Goal: Information Seeking & Learning: Compare options

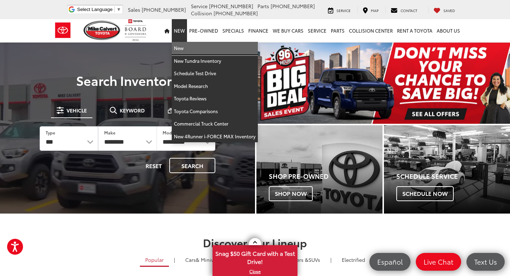
click at [184, 48] on link "New" at bounding box center [215, 48] width 86 height 13
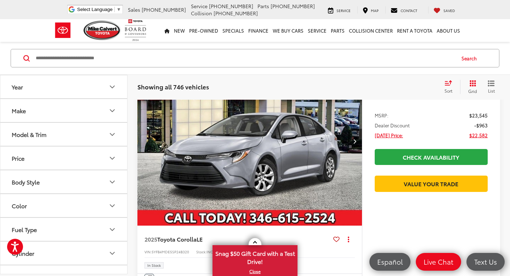
click at [108, 111] on icon "Make" at bounding box center [112, 110] width 9 height 9
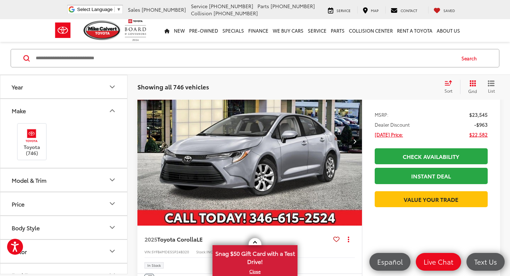
click at [105, 176] on button "Model & Trim" at bounding box center [64, 179] width 128 height 23
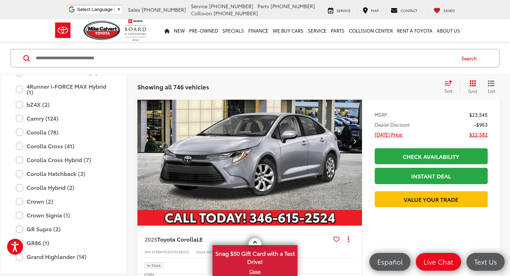
scroll to position [132, 0]
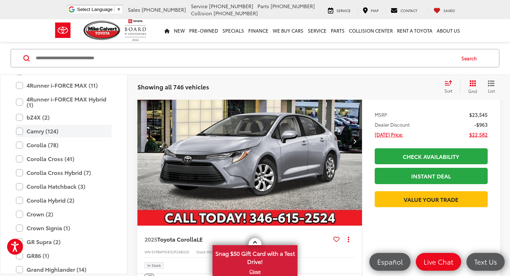
click at [21, 132] on label "Camry (124)" at bounding box center [64, 131] width 96 height 12
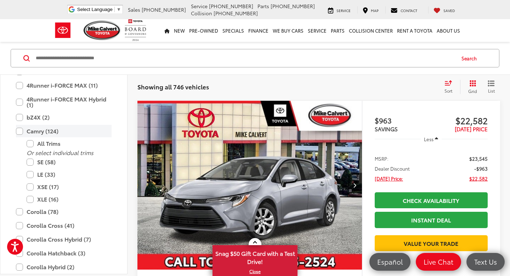
scroll to position [97, 0]
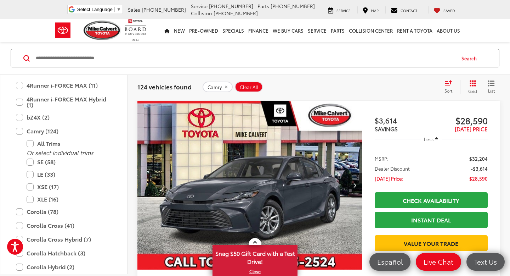
click at [364, 96] on div "124 vehicles found Camry Clear All + 0 test Sort Price: High to Low Price: Low …" at bounding box center [319, 87] width 383 height 26
click at [445, 84] on icon "Select sort value" at bounding box center [449, 82] width 8 height 5
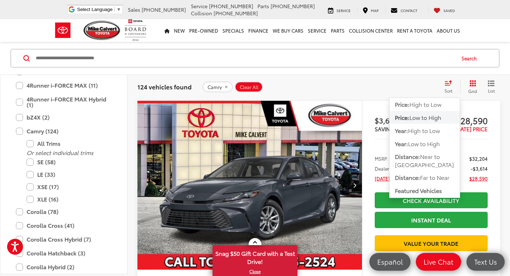
click at [432, 118] on span "Low to High" at bounding box center [426, 117] width 32 height 8
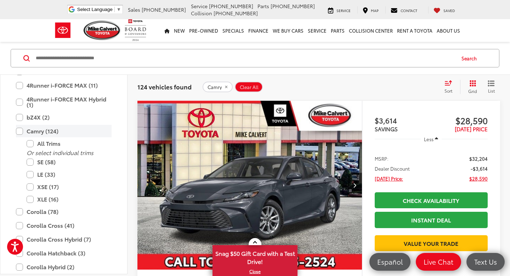
click at [20, 130] on label "Camry (124)" at bounding box center [64, 131] width 96 height 12
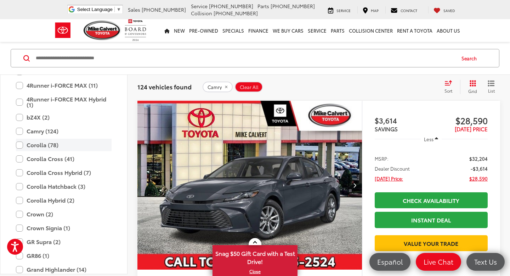
click at [20, 142] on label "Corolla (78)" at bounding box center [64, 145] width 96 height 12
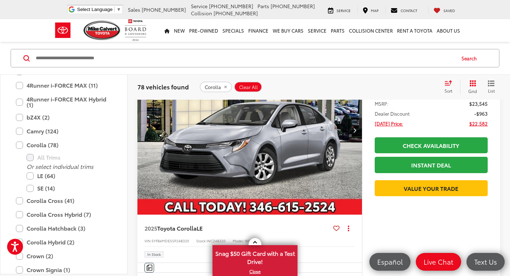
scroll to position [147, 0]
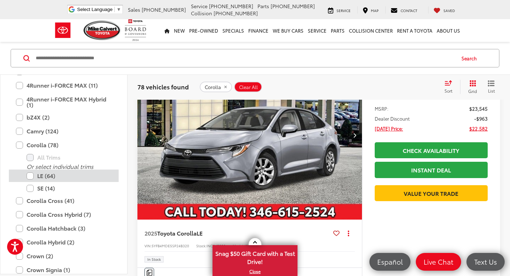
click at [30, 178] on label "LE (64)" at bounding box center [69, 175] width 85 height 12
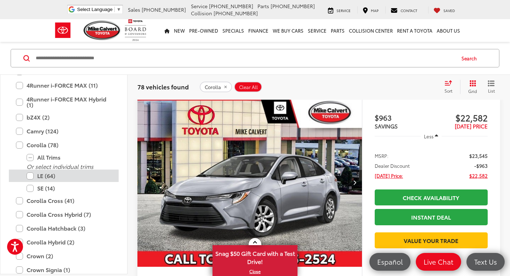
scroll to position [97, 0]
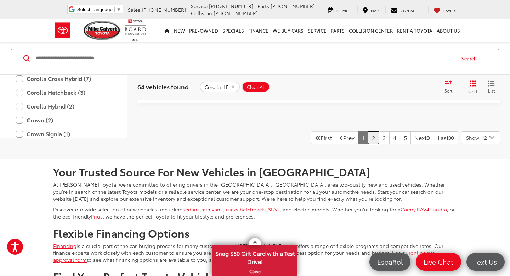
click at [368, 141] on link "2" at bounding box center [373, 137] width 11 height 13
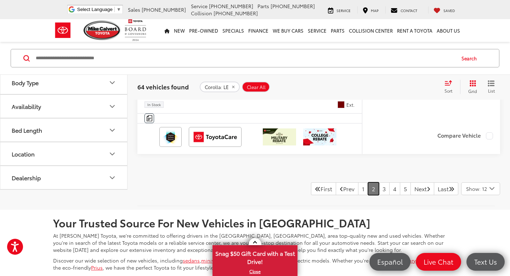
scroll to position [3294, 0]
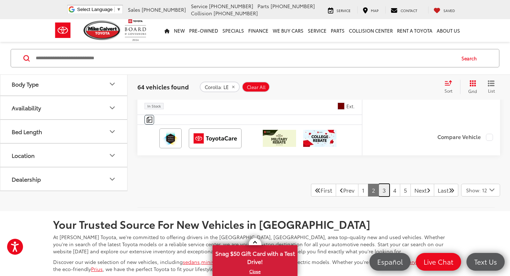
click at [379, 192] on link "3" at bounding box center [384, 190] width 11 height 13
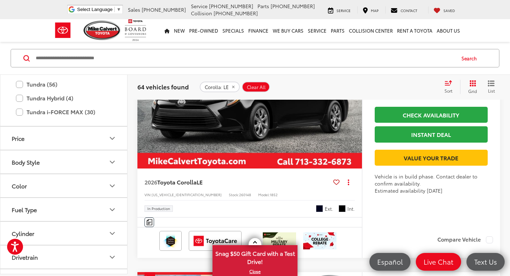
scroll to position [535, 0]
click at [86, 175] on button "Color" at bounding box center [64, 184] width 128 height 23
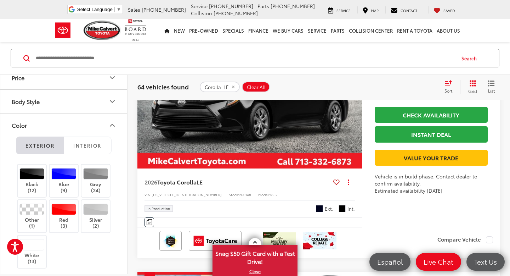
scroll to position [616, 0]
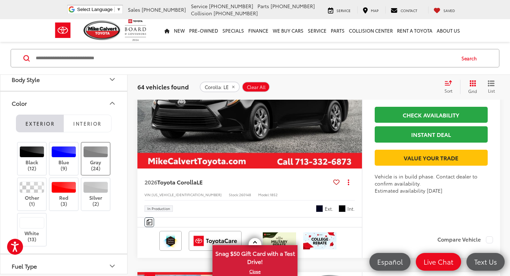
click at [99, 157] on label "Gray (24)" at bounding box center [96, 158] width 29 height 25
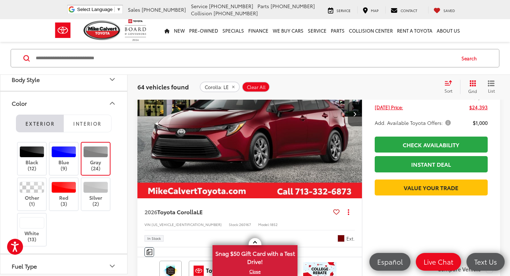
scroll to position [97, 0]
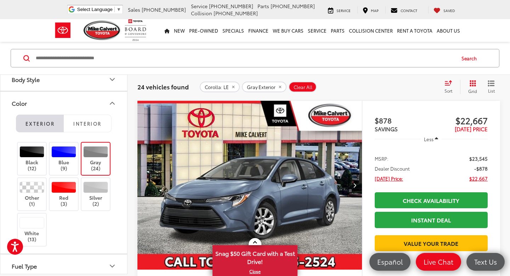
click at [448, 86] on div "Sort" at bounding box center [450, 87] width 19 height 14
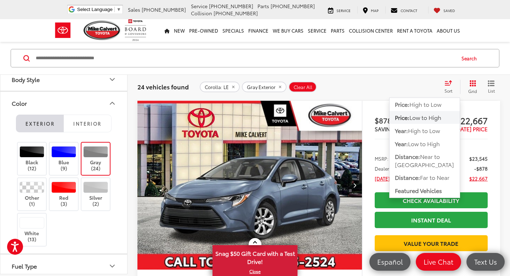
click at [434, 117] on span "Low to High" at bounding box center [426, 117] width 32 height 8
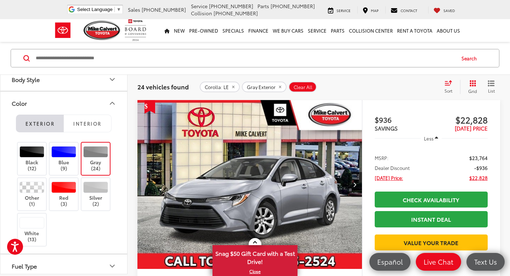
scroll to position [641, 0]
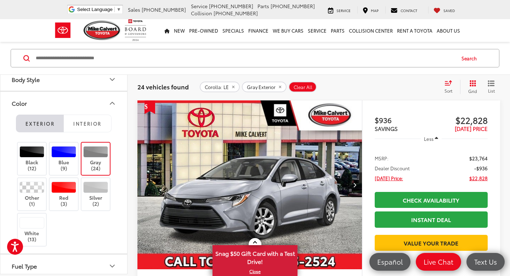
click at [301, 177] on img "2025 Toyota Corolla LE 0" at bounding box center [250, 184] width 226 height 169
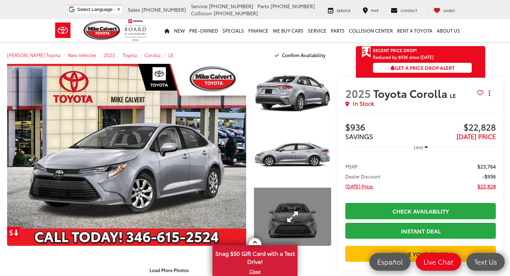
scroll to position [58, 0]
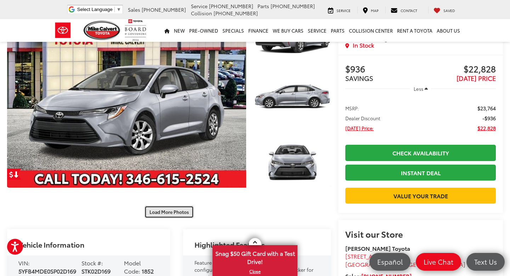
click at [183, 215] on button "Load More Photos" at bounding box center [169, 212] width 49 height 12
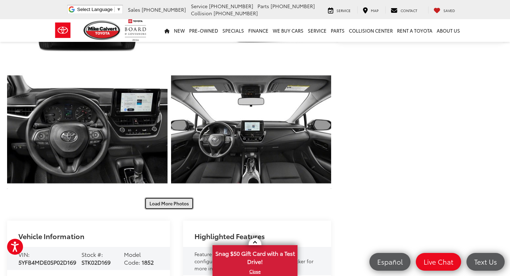
scroll to position [309, 0]
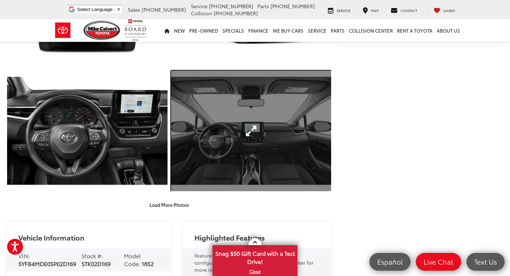
click at [254, 161] on link "Expand Photo 7" at bounding box center [251, 131] width 161 height 120
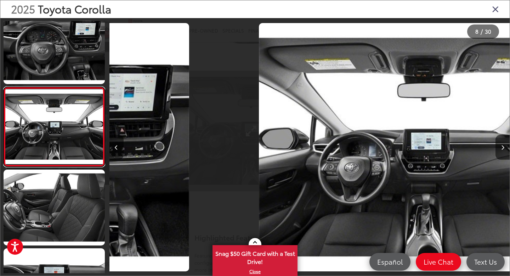
scroll to position [0, 2804]
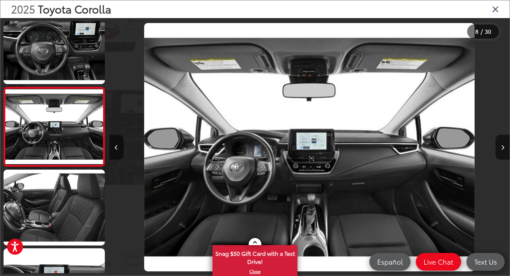
click at [496, 8] on icon "Close gallery" at bounding box center [495, 8] width 7 height 9
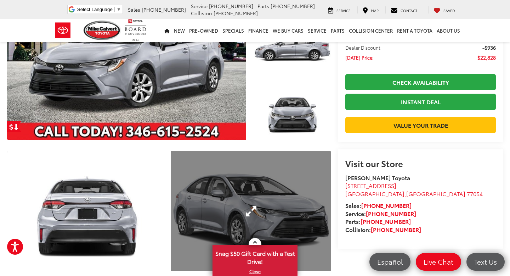
scroll to position [0, 0]
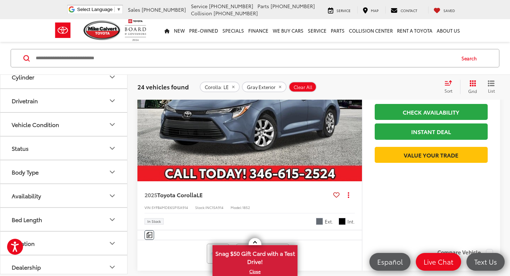
scroll to position [181, 0]
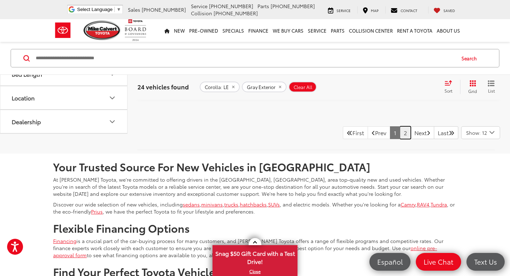
click at [400, 139] on link "2" at bounding box center [405, 132] width 11 height 13
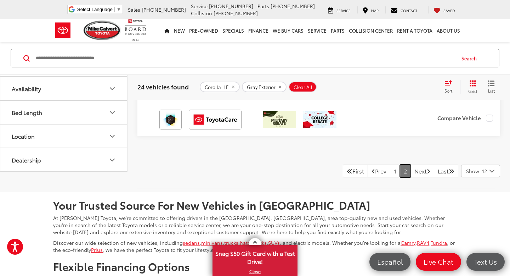
scroll to position [3354, 0]
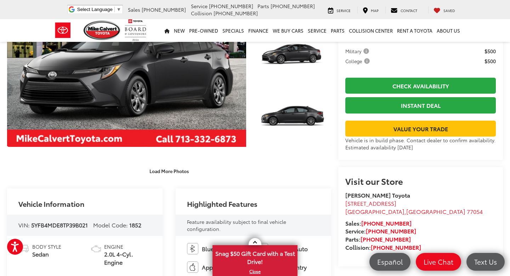
scroll to position [97, 0]
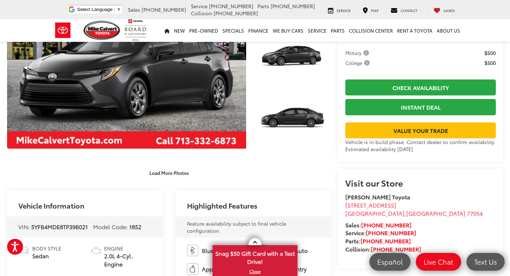
click at [179, 171] on button "Load More Photos" at bounding box center [169, 173] width 49 height 12
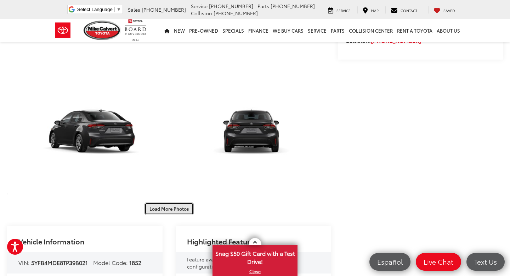
scroll to position [305, 0]
click at [177, 215] on button "Load More Photos" at bounding box center [169, 209] width 49 height 12
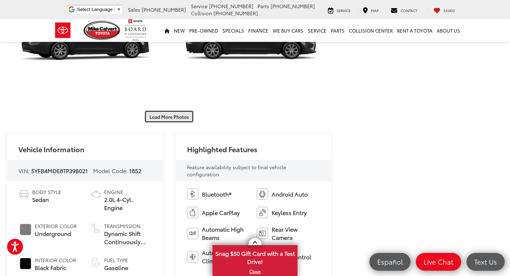
scroll to position [647, 0]
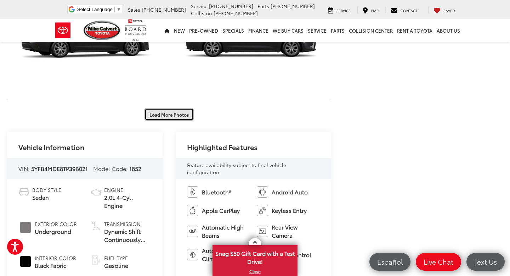
click at [184, 120] on button "Load More Photos" at bounding box center [169, 114] width 49 height 12
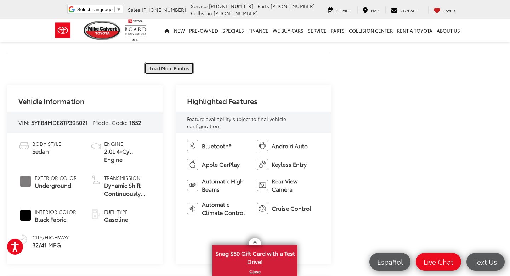
scroll to position [942, 0]
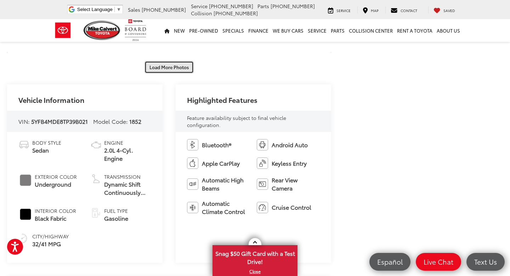
click at [176, 68] on button "Load More Photos" at bounding box center [169, 67] width 49 height 12
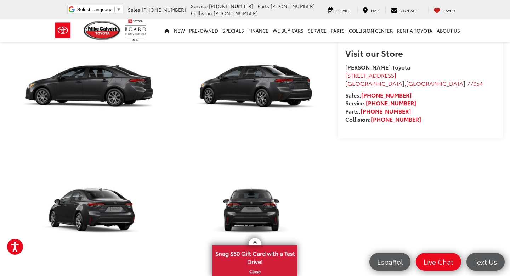
scroll to position [0, 0]
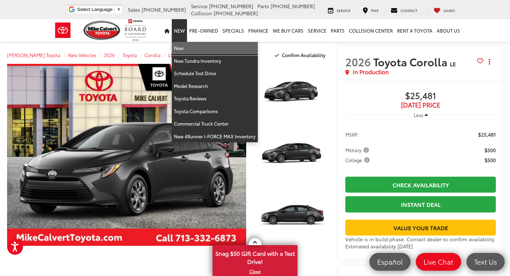
click at [187, 51] on link "New" at bounding box center [215, 48] width 86 height 13
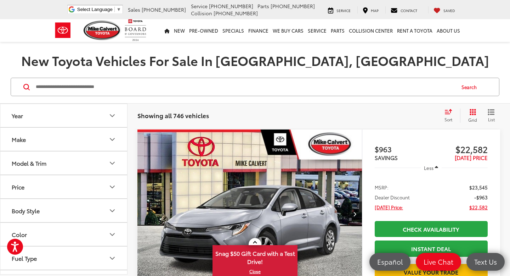
scroll to position [69, 0]
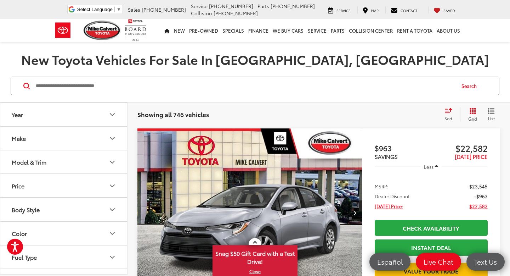
click at [91, 162] on button "Model & Trim" at bounding box center [64, 161] width 128 height 23
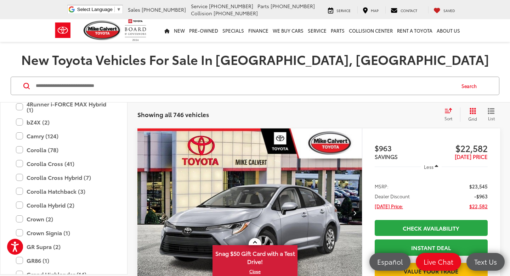
scroll to position [110, 0]
click at [22, 136] on label "Camry (124)" at bounding box center [64, 135] width 96 height 12
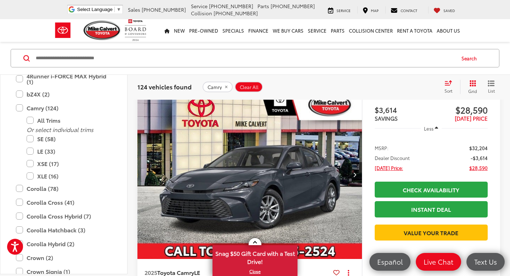
scroll to position [108, 0]
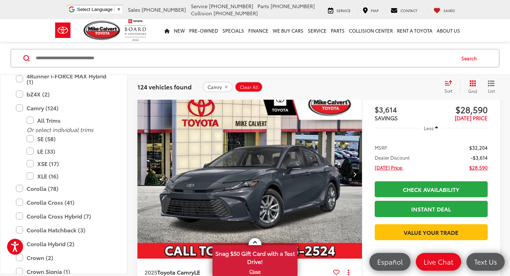
click at [453, 84] on div "Sort" at bounding box center [450, 87] width 19 height 14
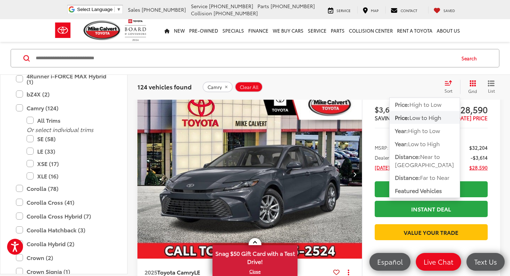
click at [436, 120] on span "Low to High" at bounding box center [426, 117] width 32 height 8
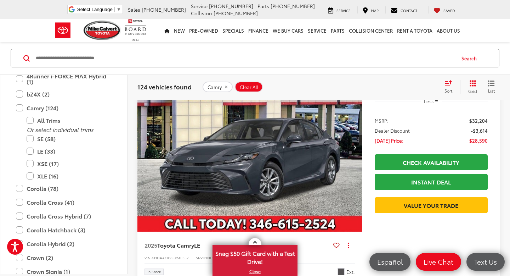
scroll to position [142, 0]
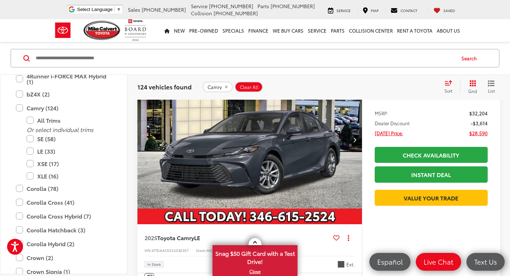
click at [326, 150] on img "2025 Toyota Camry LE 0" at bounding box center [250, 139] width 226 height 169
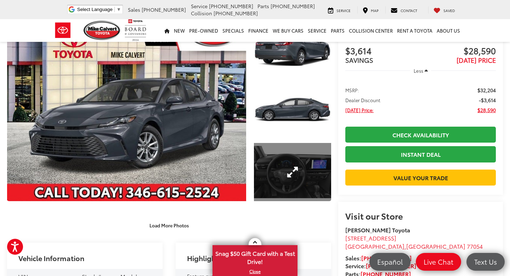
scroll to position [47, 0]
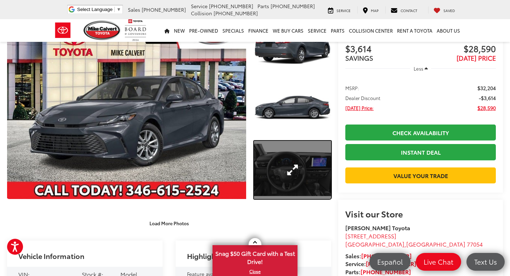
click at [290, 162] on link "Expand Photo 3" at bounding box center [292, 170] width 77 height 58
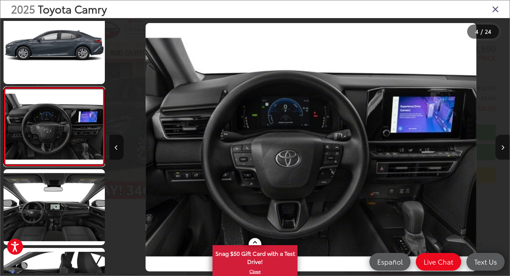
scroll to position [0, 1202]
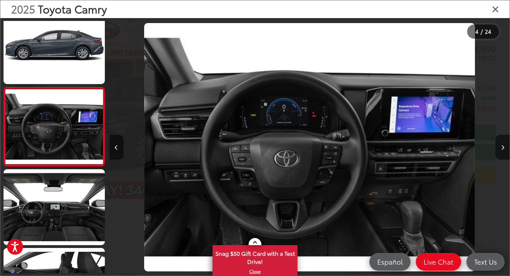
click at [495, 14] on div "2025 Toyota Camry" at bounding box center [255, 9] width 510 height 18
click at [497, 7] on icon "Close gallery" at bounding box center [495, 8] width 7 height 9
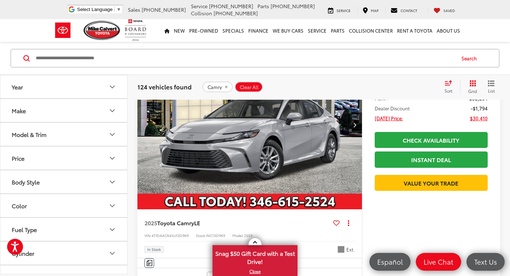
scroll to position [2051, 0]
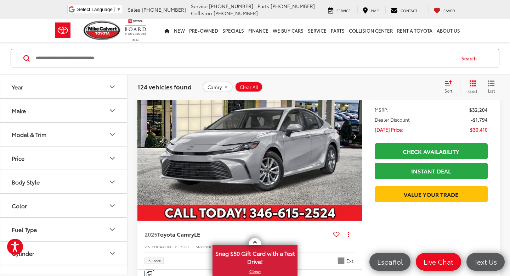
click at [293, 137] on img "2025 Toyota Camry LE 0" at bounding box center [250, 136] width 226 height 169
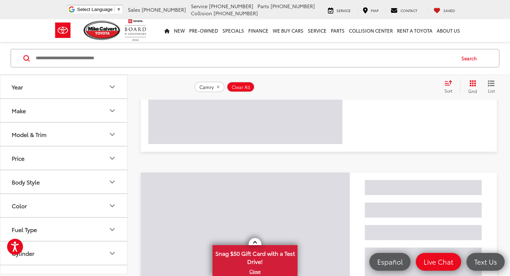
scroll to position [97, 0]
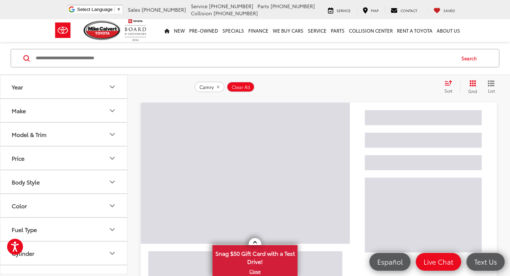
click at [45, 136] on div "Model & Trim" at bounding box center [29, 134] width 35 height 7
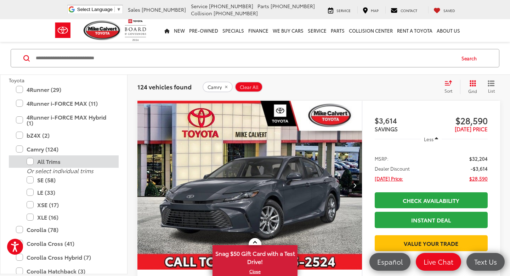
scroll to position [0, 0]
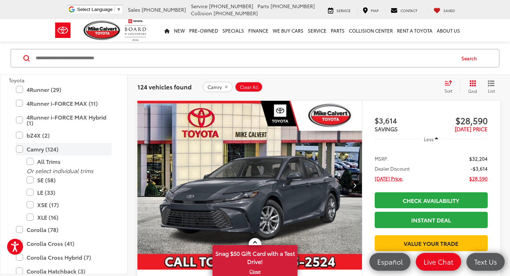
click at [22, 153] on label "Camry (124)" at bounding box center [64, 149] width 96 height 12
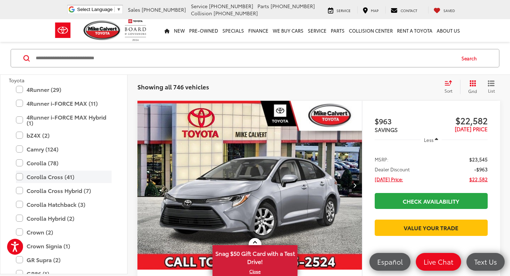
click at [20, 176] on label "Corolla Cross (41)" at bounding box center [64, 176] width 96 height 12
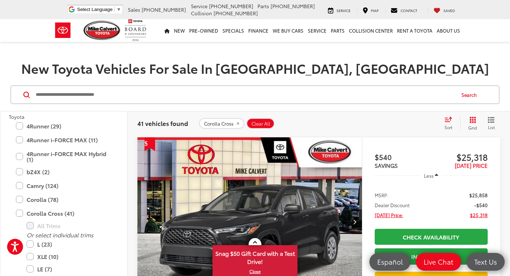
scroll to position [122, 0]
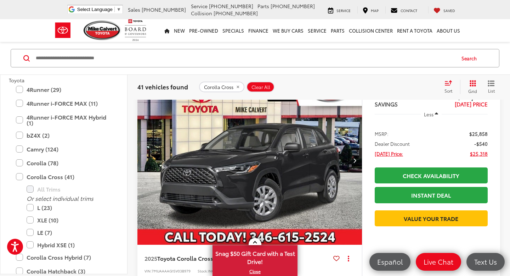
click at [250, 155] on img "2025 Toyota Corolla Cross L 0" at bounding box center [250, 160] width 226 height 169
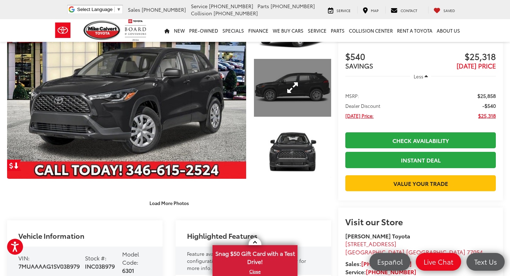
scroll to position [67, 0]
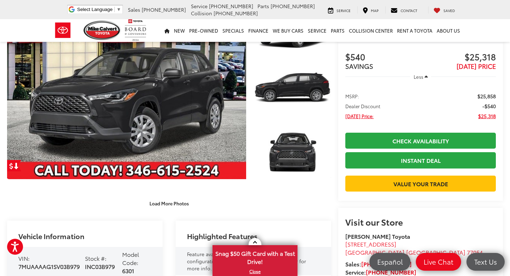
click at [180, 202] on button "Load More Photos" at bounding box center [169, 203] width 49 height 12
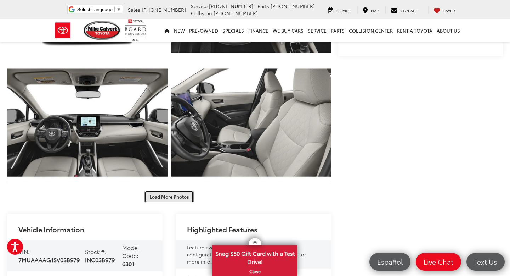
scroll to position [330, 0]
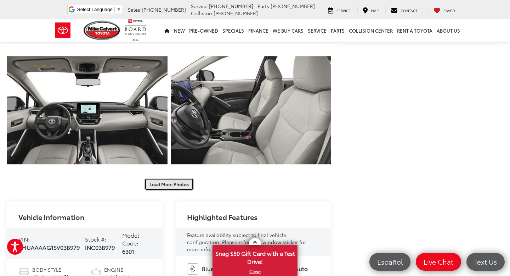
click at [167, 183] on button "Load More Photos" at bounding box center [169, 184] width 49 height 12
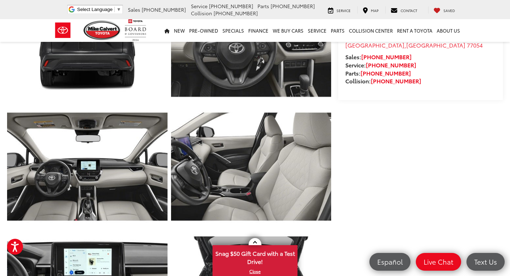
scroll to position [0, 0]
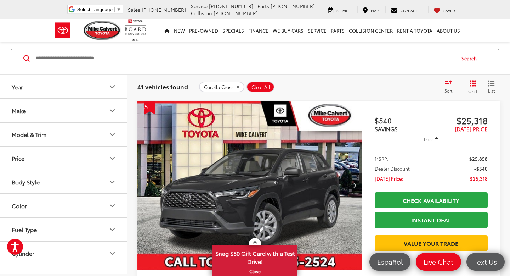
click at [81, 111] on button "Make" at bounding box center [64, 110] width 128 height 23
click at [81, 132] on button "Model & Trim" at bounding box center [64, 134] width 128 height 23
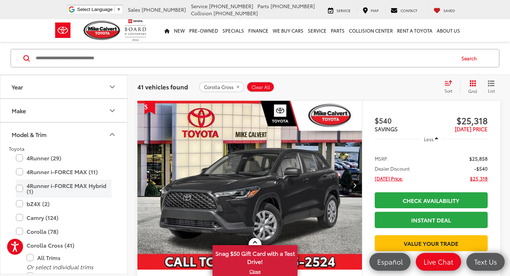
scroll to position [119, 0]
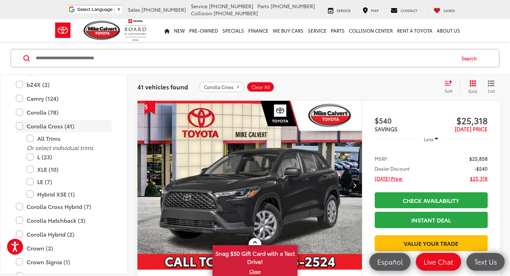
click at [20, 126] on label "Corolla Cross (41)" at bounding box center [64, 126] width 96 height 12
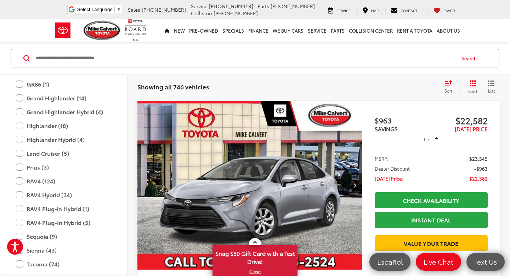
scroll to position [254, 0]
click at [19, 196] on label "RAV4 Hybrid (34)" at bounding box center [64, 194] width 96 height 12
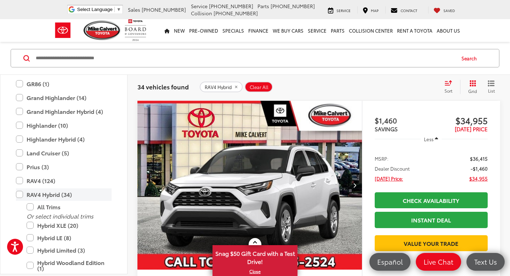
click at [19, 196] on label "RAV4 Hybrid (34)" at bounding box center [64, 194] width 96 height 12
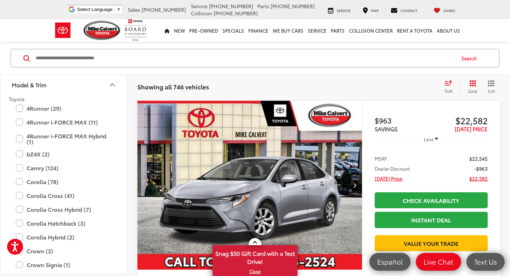
scroll to position [55, 0]
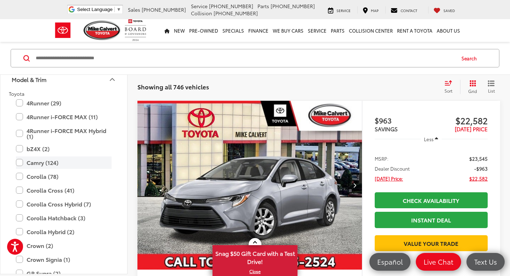
click at [22, 163] on label "Camry (124)" at bounding box center [64, 162] width 96 height 12
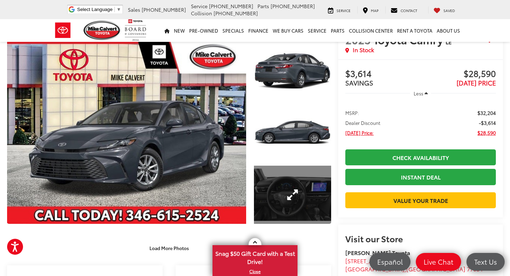
scroll to position [53, 0]
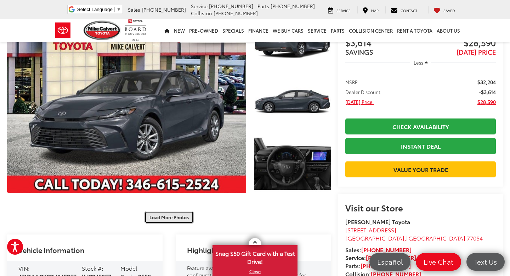
click at [180, 218] on button "Load More Photos" at bounding box center [169, 217] width 49 height 12
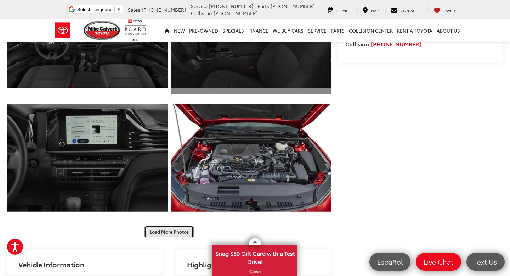
scroll to position [283, 0]
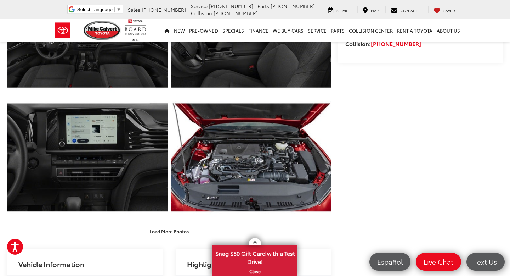
click at [170, 232] on button "Load More Photos" at bounding box center [169, 231] width 49 height 12
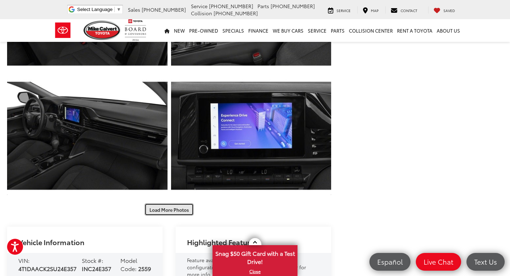
scroll to position [552, 0]
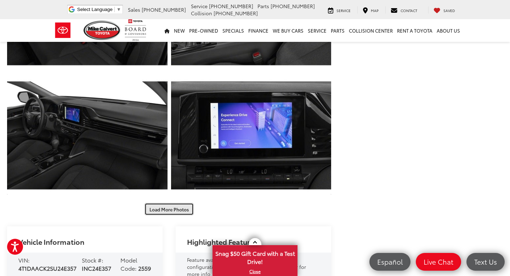
click at [174, 207] on button "Load More Photos" at bounding box center [169, 209] width 49 height 12
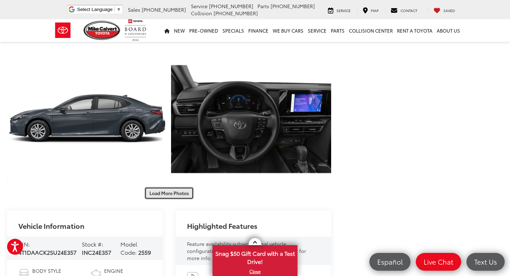
scroll to position [817, 0]
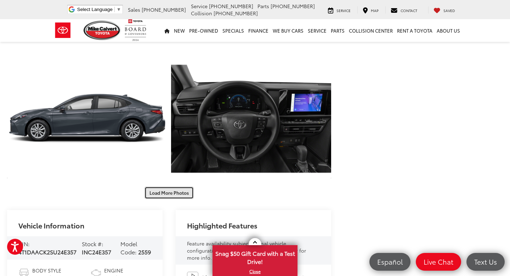
click at [170, 195] on button "Load More Photos" at bounding box center [169, 192] width 49 height 12
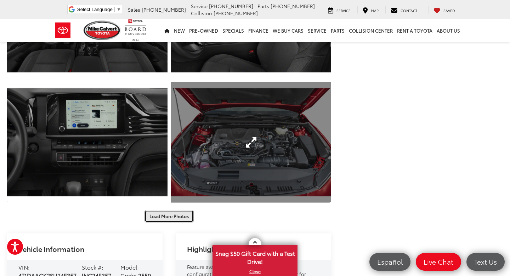
scroll to position [1042, 0]
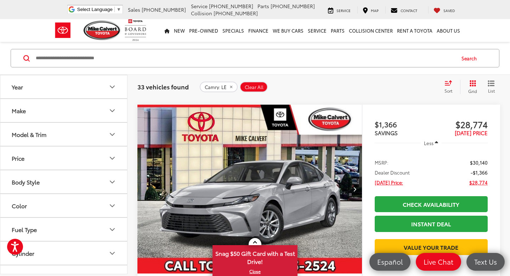
scroll to position [636, 0]
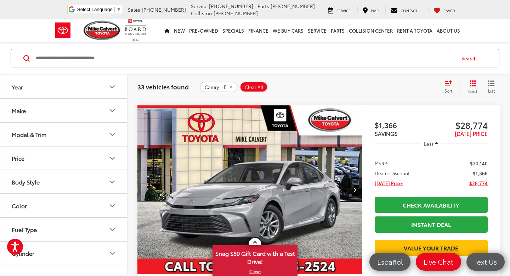
click at [252, 184] on img "2025 Toyota Camry LE 0" at bounding box center [250, 189] width 226 height 169
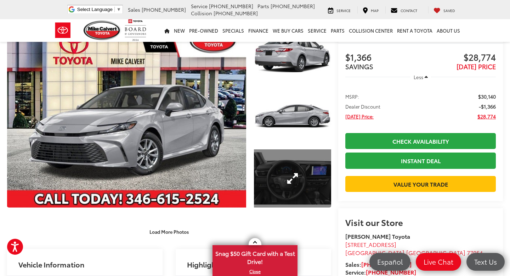
scroll to position [50, 0]
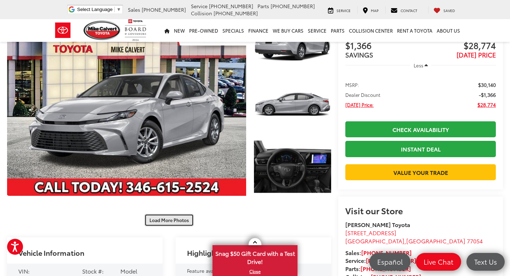
click at [177, 218] on button "Load More Photos" at bounding box center [169, 220] width 49 height 12
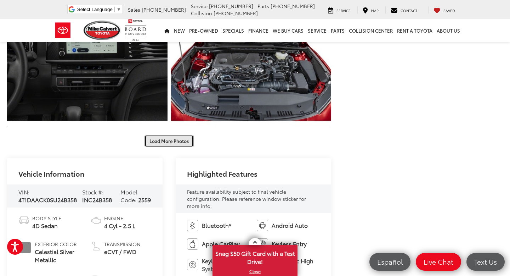
scroll to position [387, 0]
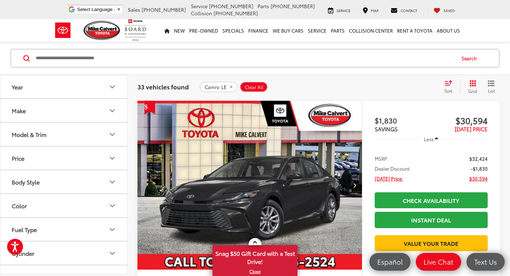
scroll to position [2267, 0]
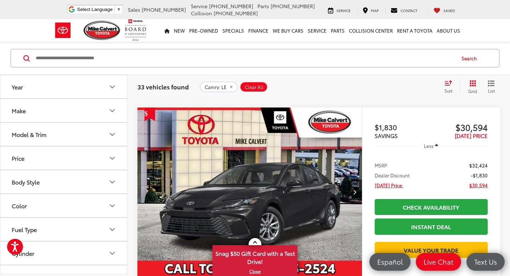
click at [222, 189] on img "2025 Toyota Camry LE 0" at bounding box center [250, 191] width 226 height 169
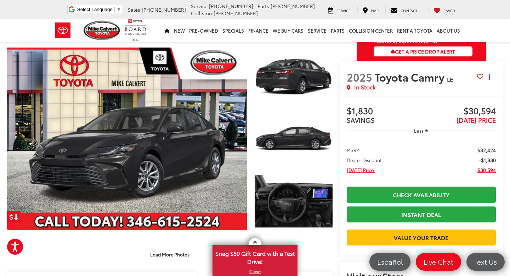
scroll to position [63, 0]
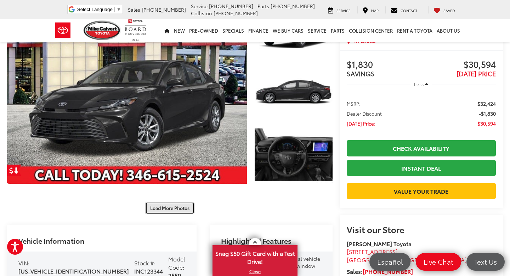
click at [183, 209] on button "Load More Photos" at bounding box center [169, 208] width 49 height 12
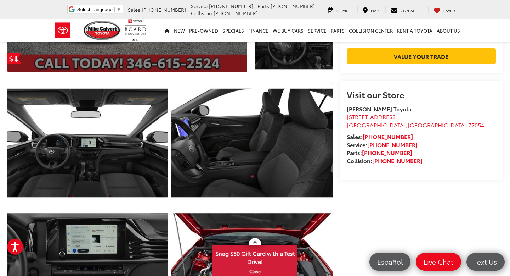
scroll to position [175, 0]
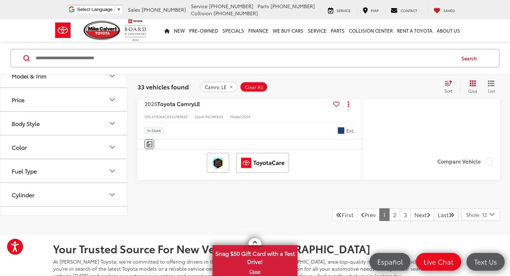
scroll to position [3271, 0]
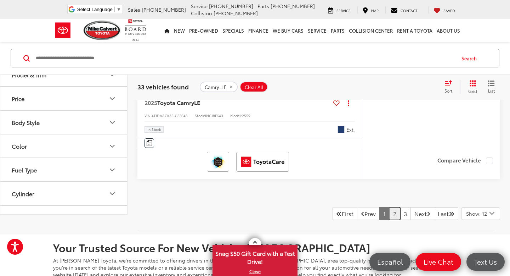
click at [389, 209] on link "2" at bounding box center [394, 213] width 11 height 13
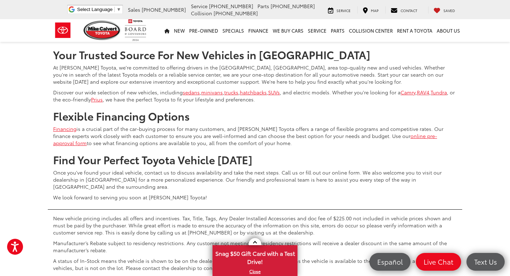
scroll to position [3480, 0]
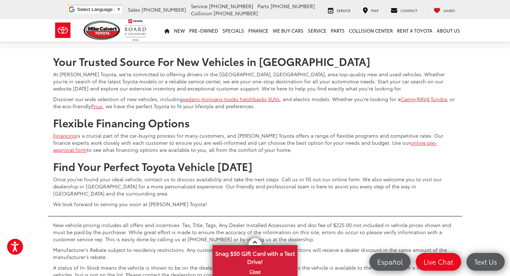
click at [400, 34] on link "3" at bounding box center [405, 27] width 11 height 13
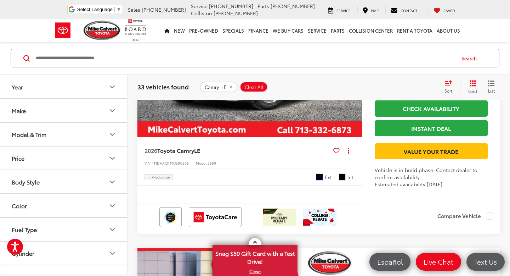
scroll to position [721, 0]
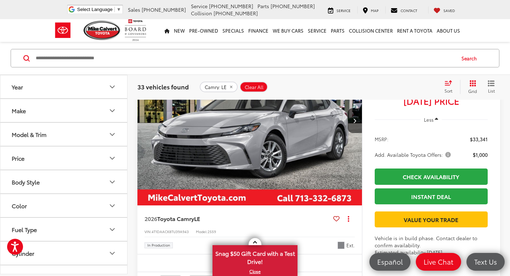
click at [314, 182] on img "2026 Toyota Camry LE 0" at bounding box center [250, 120] width 226 height 169
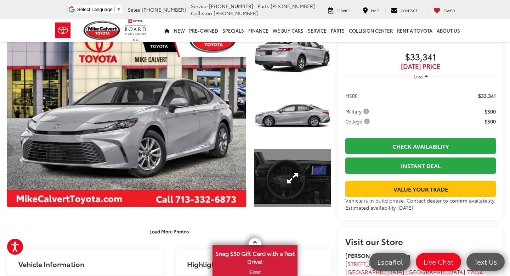
scroll to position [47, 0]
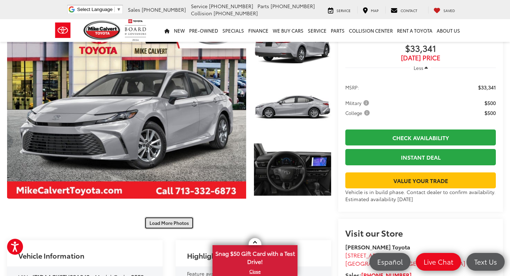
click at [182, 223] on button "Load More Photos" at bounding box center [169, 223] width 49 height 12
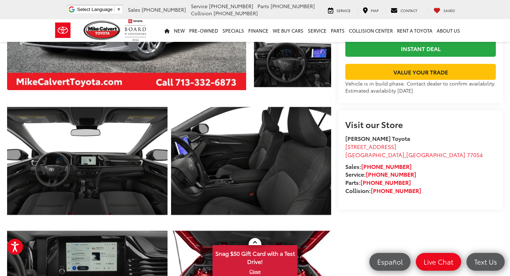
scroll to position [156, 0]
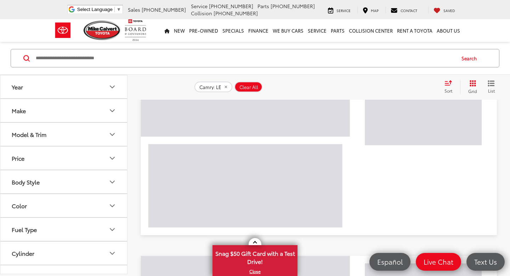
scroll to position [97, 0]
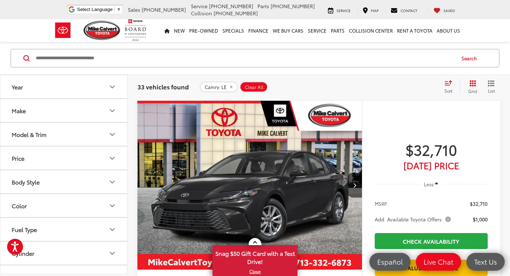
click at [230, 88] on icon "remove Camry: LE" at bounding box center [231, 87] width 2 height 2
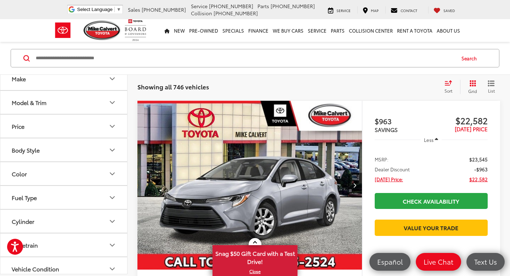
scroll to position [10, 0]
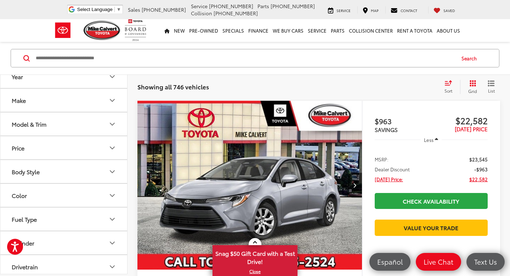
click at [69, 125] on button "Model & Trim" at bounding box center [64, 123] width 128 height 23
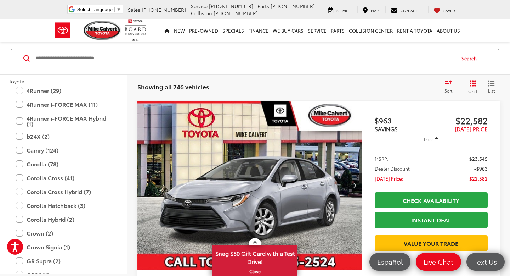
scroll to position [63, 0]
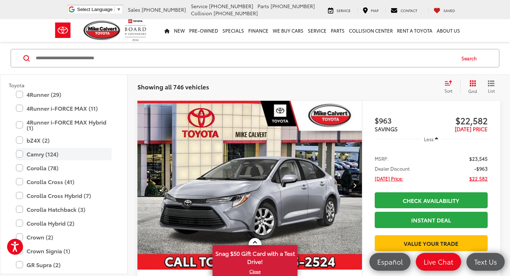
click at [23, 155] on label "Camry (124)" at bounding box center [64, 154] width 96 height 12
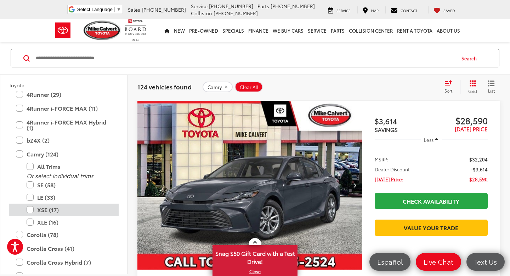
click at [33, 209] on label "XSE (17)" at bounding box center [69, 209] width 85 height 12
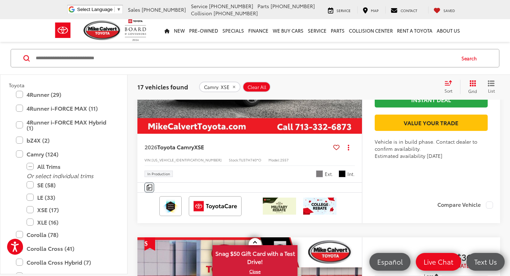
scroll to position [763, 0]
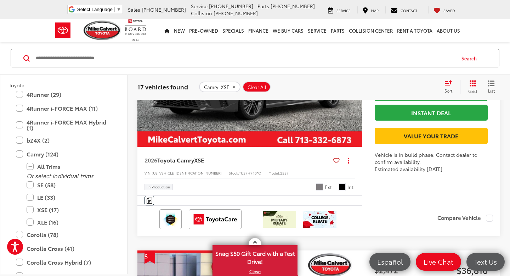
click at [454, 91] on div "Sort" at bounding box center [450, 87] width 19 height 14
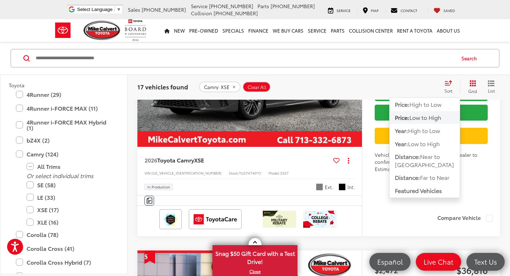
click at [433, 117] on span "Low to High" at bounding box center [426, 117] width 32 height 8
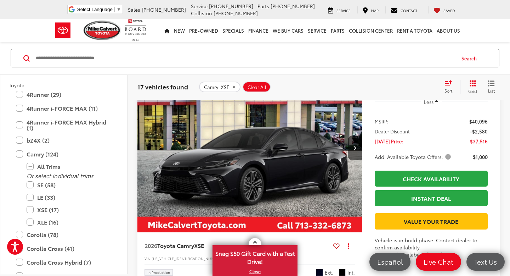
scroll to position [1473, 0]
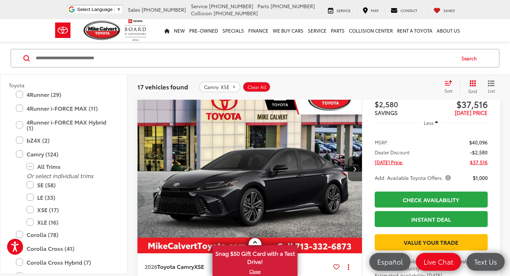
click at [287, 172] on img "2026 Toyota Camry XSE 0" at bounding box center [250, 168] width 226 height 169
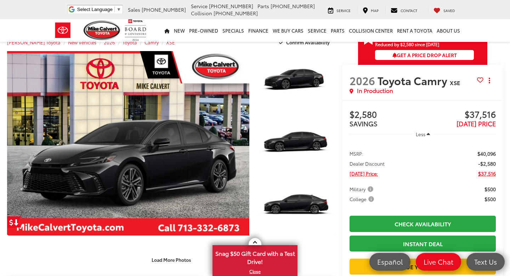
scroll to position [26, 0]
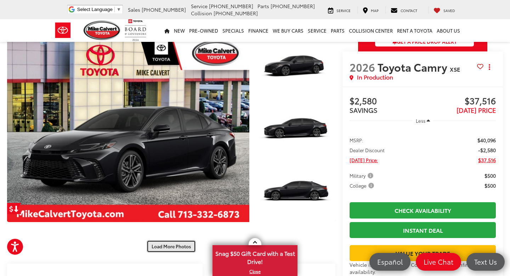
click at [183, 249] on button "Load More Photos" at bounding box center [171, 246] width 49 height 12
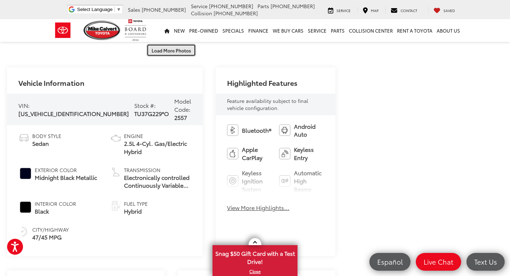
scroll to position [470, 0]
click at [167, 45] on button "Load More Photos" at bounding box center [171, 50] width 49 height 12
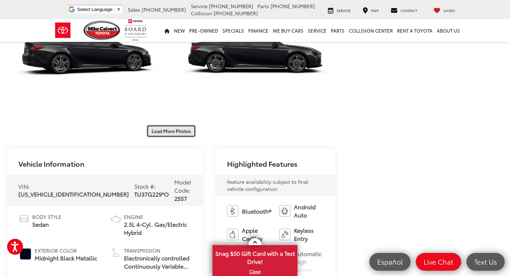
scroll to position [629, 0]
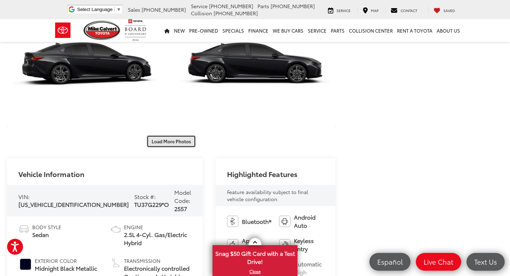
click at [181, 135] on button "Load More Photos" at bounding box center [171, 141] width 49 height 12
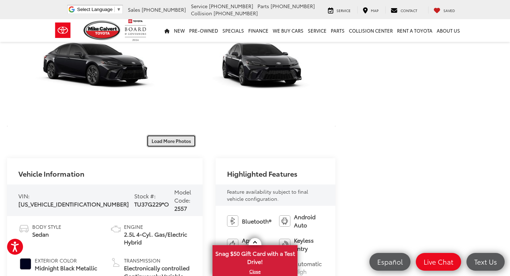
scroll to position [886, 0]
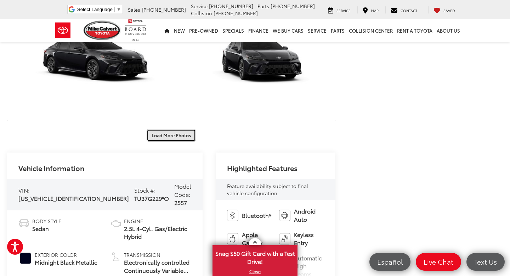
click at [181, 129] on button "Load More Photos" at bounding box center [171, 135] width 49 height 12
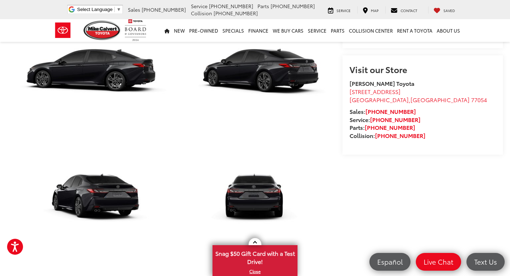
scroll to position [0, 0]
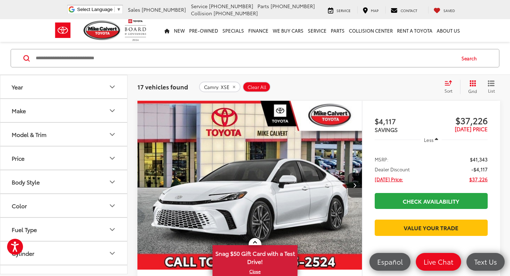
click at [233, 86] on icon "remove Camry: XSE" at bounding box center [234, 87] width 2 height 2
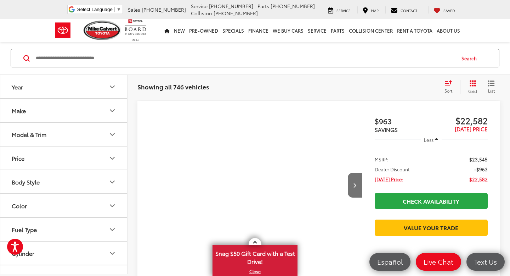
click at [61, 144] on button "Model & Trim" at bounding box center [64, 134] width 128 height 23
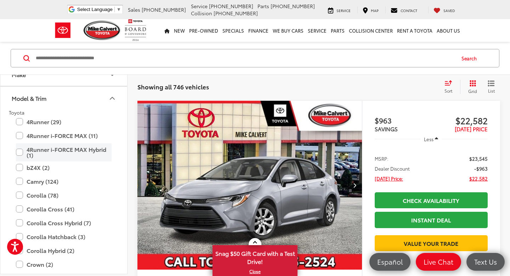
scroll to position [45, 0]
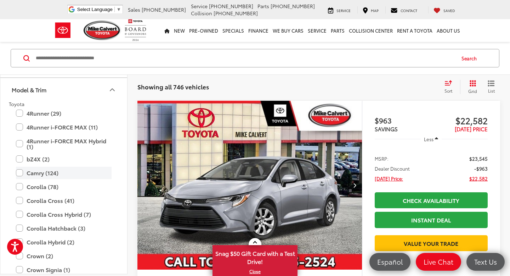
click at [20, 177] on label "Camry (124)" at bounding box center [64, 173] width 96 height 12
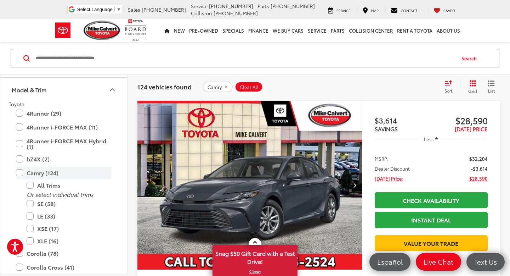
click at [19, 175] on label "Camry (124)" at bounding box center [64, 173] width 96 height 12
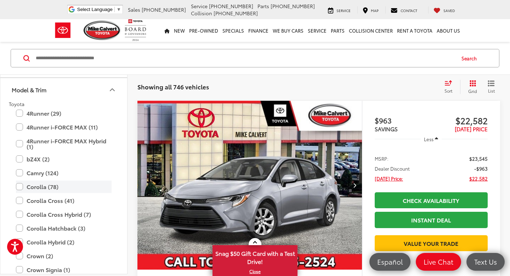
click at [20, 187] on label "Corolla (78)" at bounding box center [64, 186] width 96 height 12
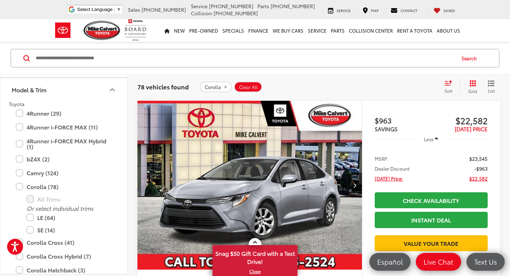
click at [449, 90] on span "Sort" at bounding box center [449, 91] width 8 height 6
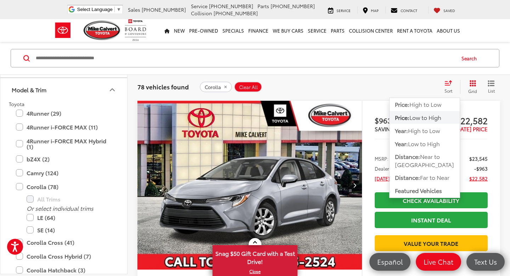
click at [435, 120] on span "Low to High" at bounding box center [426, 117] width 32 height 8
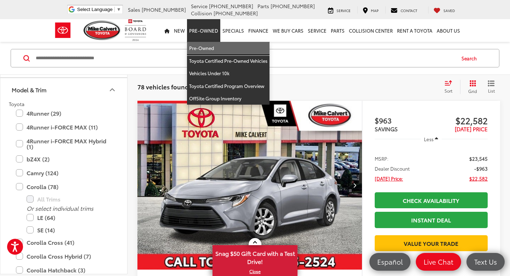
click at [206, 49] on link "Pre-Owned" at bounding box center [228, 48] width 83 height 13
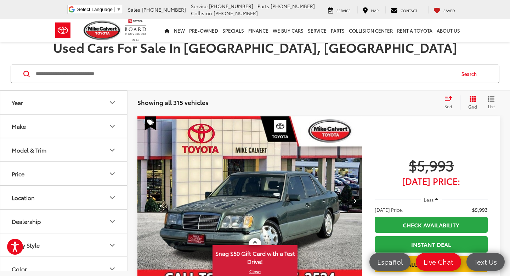
click at [99, 100] on button "Year" at bounding box center [64, 102] width 128 height 23
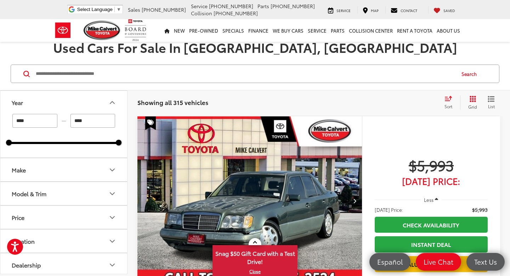
click at [103, 169] on button "Make" at bounding box center [64, 169] width 128 height 23
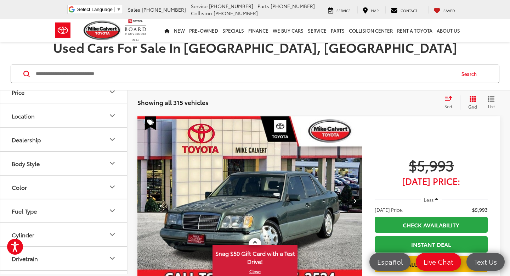
scroll to position [280, 0]
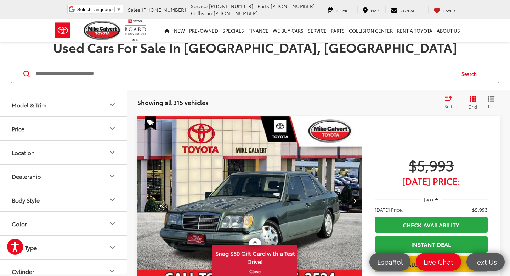
click at [32, 69] on img at bounding box center [32, 69] width 0 height 0
type input "****"
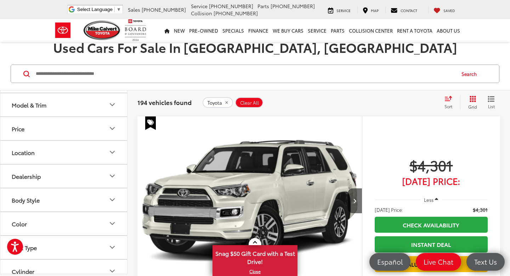
click at [443, 99] on div "Sort" at bounding box center [450, 102] width 19 height 14
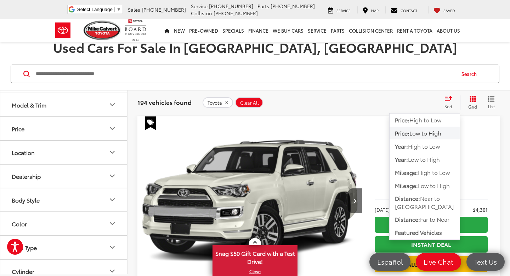
click at [432, 134] on span "Low to High" at bounding box center [426, 133] width 32 height 8
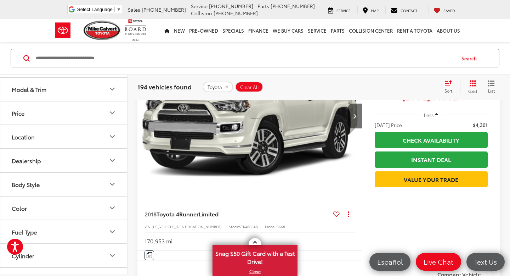
scroll to position [165, 0]
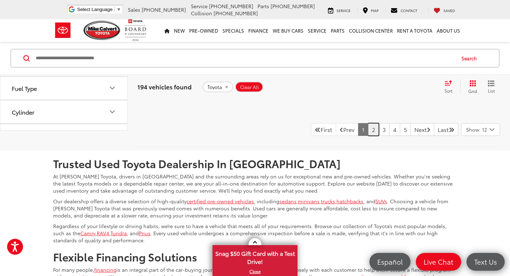
click at [368, 136] on link "2" at bounding box center [373, 129] width 11 height 13
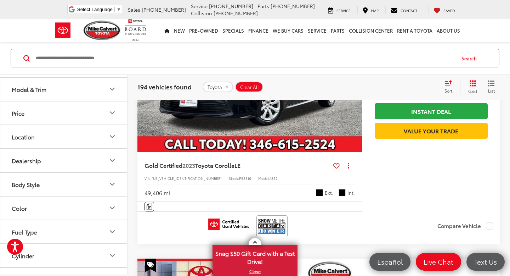
scroll to position [1866, 0]
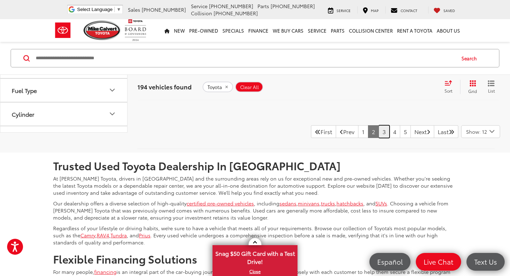
click at [379, 132] on link "3" at bounding box center [384, 131] width 11 height 13
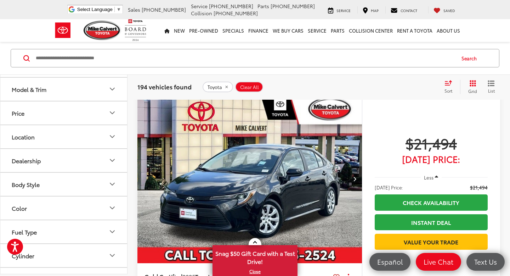
scroll to position [1538, 0]
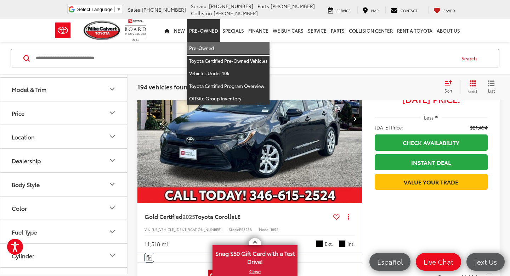
click at [206, 53] on link "Pre-Owned" at bounding box center [228, 48] width 83 height 13
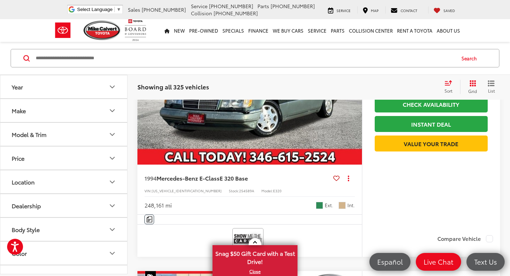
scroll to position [339, 0]
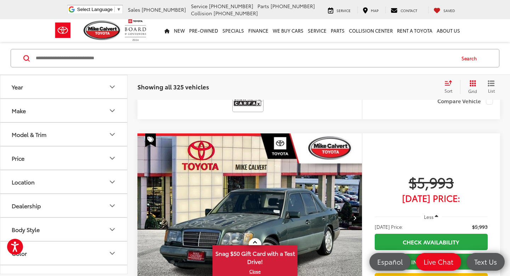
click at [82, 135] on button "Model & Trim" at bounding box center [64, 134] width 128 height 23
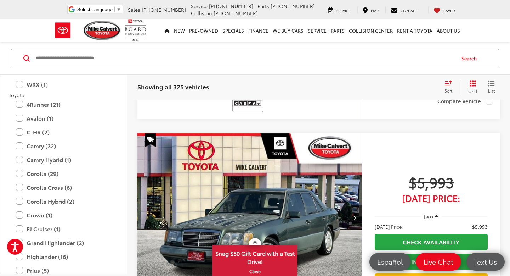
scroll to position [1215, 0]
click at [22, 103] on label "4Runner (21)" at bounding box center [64, 105] width 96 height 12
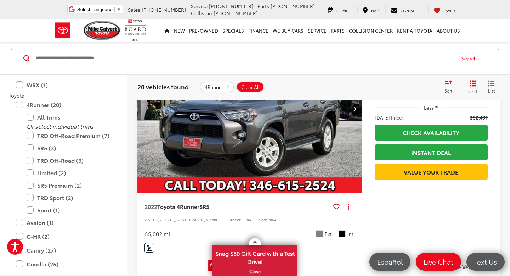
scroll to position [1026, 0]
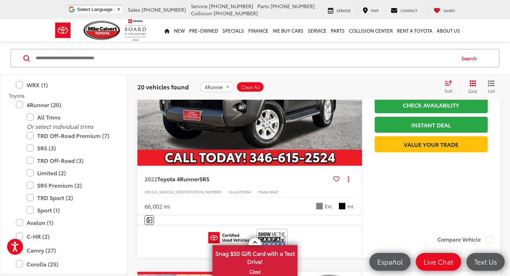
click at [203, 124] on img "2022 Toyota 4Runner SR5 0" at bounding box center [250, 80] width 226 height 169
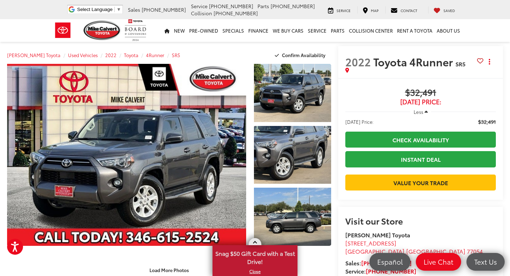
click at [254, 245] on link at bounding box center [255, 241] width 13 height 7
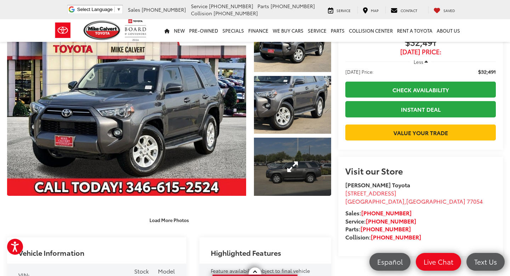
scroll to position [62, 0]
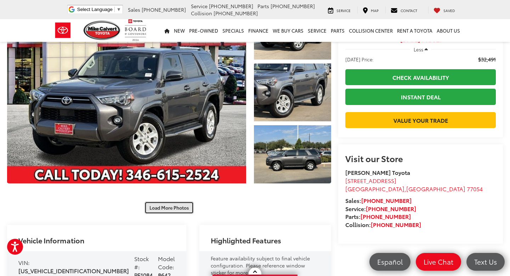
click at [187, 210] on button "Load More Photos" at bounding box center [169, 207] width 49 height 12
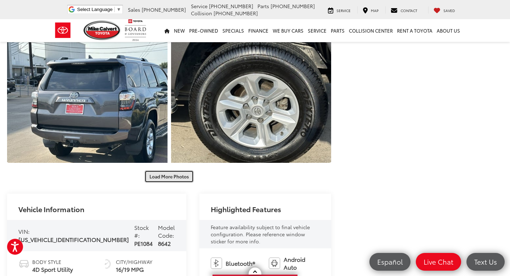
scroll to position [356, 0]
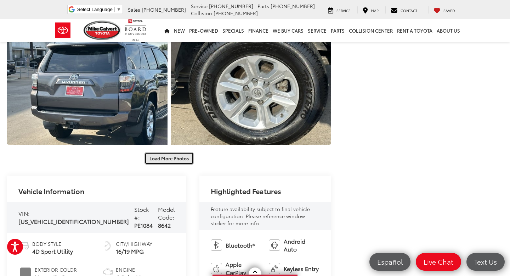
click at [170, 156] on button "Load More Photos" at bounding box center [169, 158] width 49 height 12
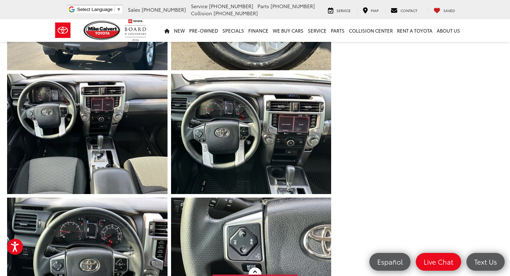
scroll to position [444, 0]
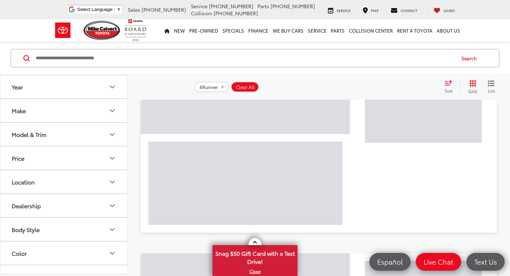
scroll to position [97, 0]
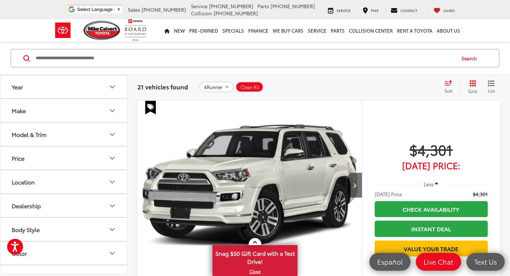
click at [91, 131] on button "Model & Trim" at bounding box center [64, 134] width 128 height 23
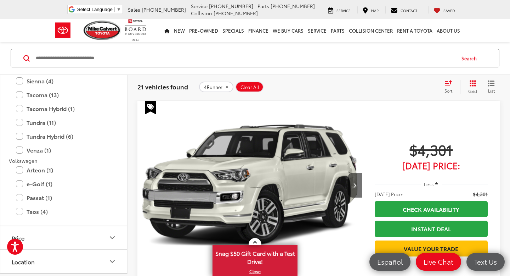
scroll to position [1511, 0]
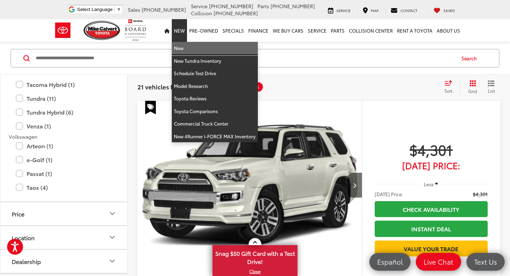
click at [181, 51] on link "New" at bounding box center [215, 48] width 86 height 13
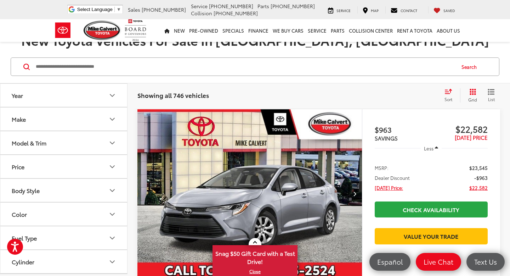
click at [85, 146] on button "Model & Trim" at bounding box center [64, 142] width 128 height 23
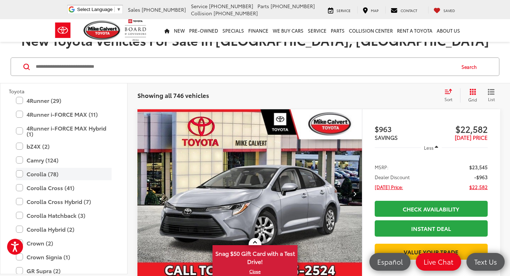
click at [21, 175] on label "Corolla (78)" at bounding box center [64, 174] width 96 height 12
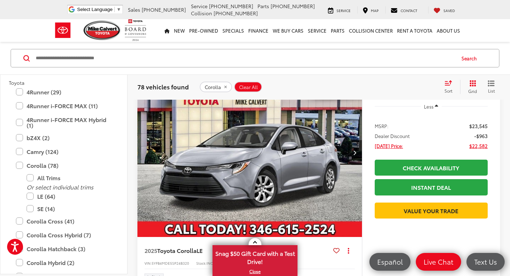
scroll to position [131, 0]
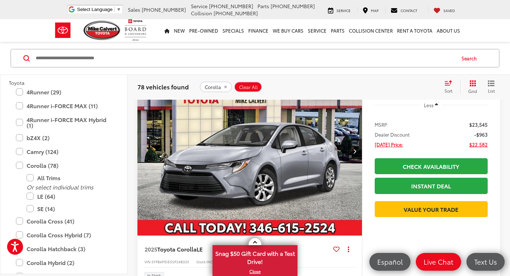
click at [281, 149] on img "2025 Toyota Corolla LE 0" at bounding box center [250, 151] width 226 height 169
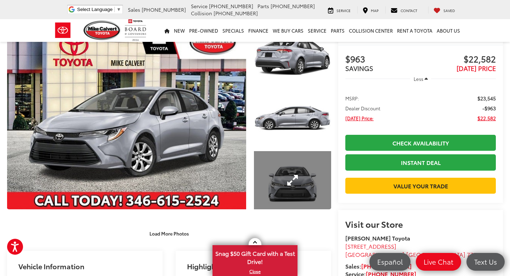
scroll to position [49, 0]
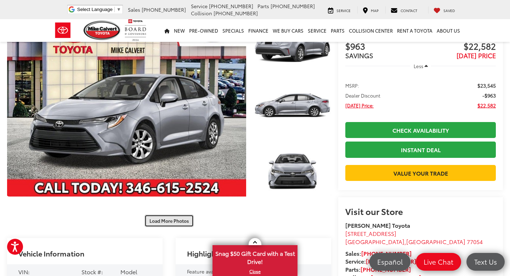
click at [188, 220] on button "Load More Photos" at bounding box center [169, 220] width 49 height 12
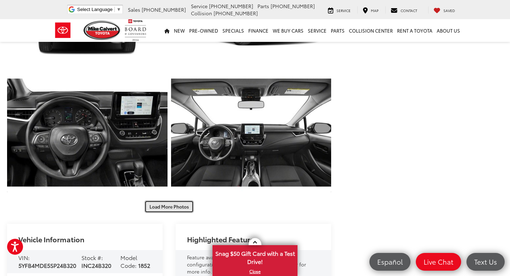
scroll to position [308, 0]
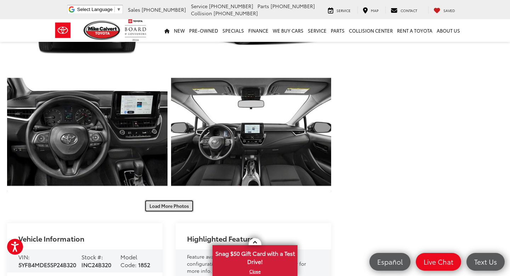
click at [176, 203] on button "Load More Photos" at bounding box center [169, 206] width 49 height 12
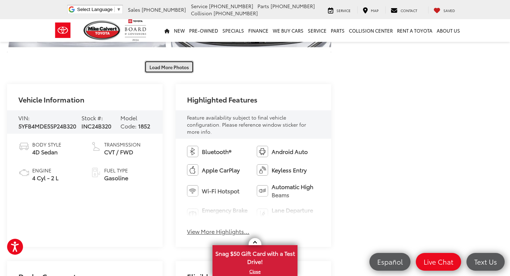
scroll to position [643, 0]
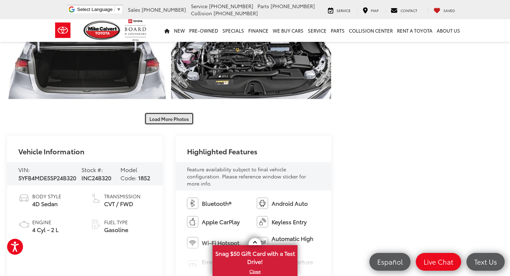
click at [185, 119] on button "Load More Photos" at bounding box center [169, 118] width 49 height 12
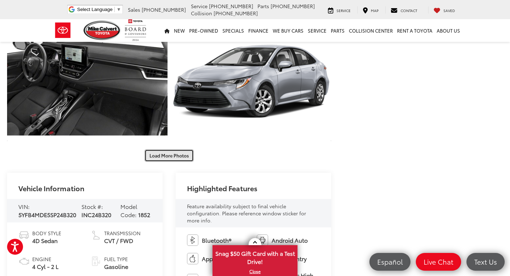
scroll to position [855, 0]
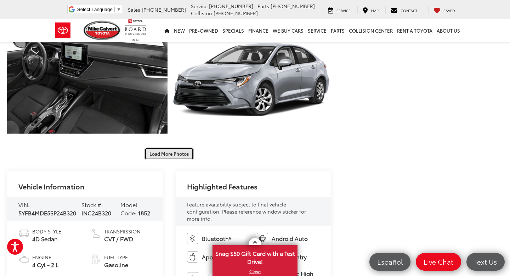
click at [177, 157] on button "Load More Photos" at bounding box center [169, 153] width 49 height 12
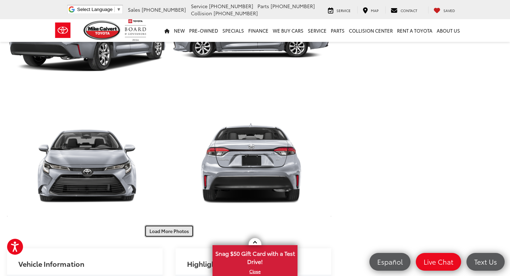
scroll to position [1027, 0]
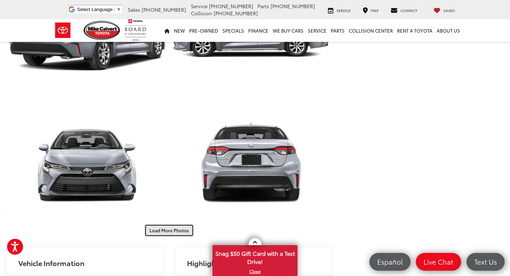
click at [176, 232] on button "Load More Photos" at bounding box center [169, 230] width 49 height 12
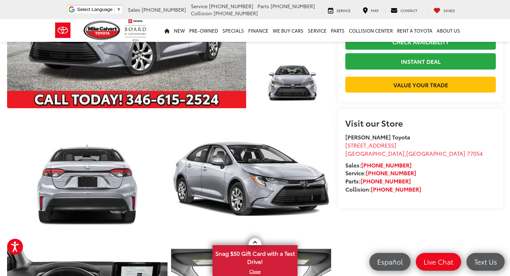
scroll to position [0, 0]
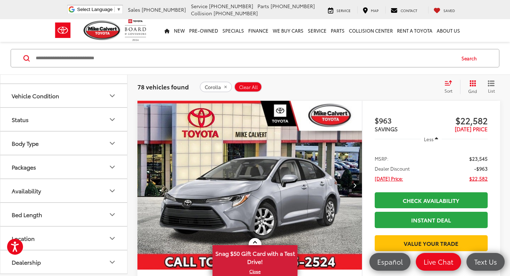
click at [73, 141] on button "Body Type" at bounding box center [64, 142] width 128 height 23
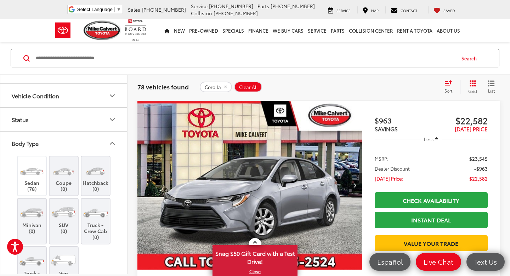
click at [73, 141] on button "Body Type" at bounding box center [64, 142] width 128 height 23
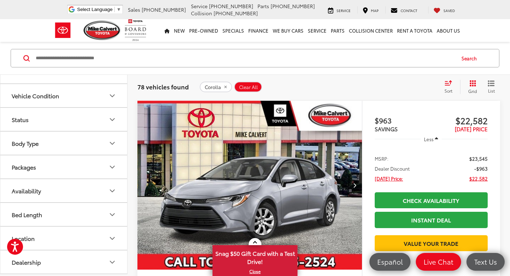
click at [73, 166] on button "Packages" at bounding box center [64, 166] width 128 height 23
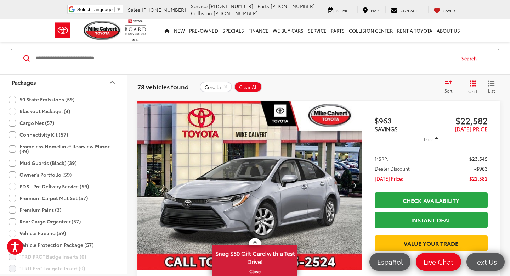
scroll to position [287, 0]
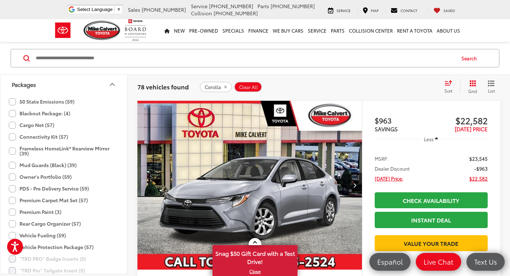
click at [112, 85] on icon "Packages" at bounding box center [112, 84] width 9 height 9
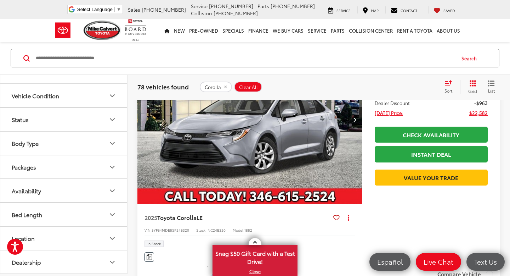
scroll to position [160, 0]
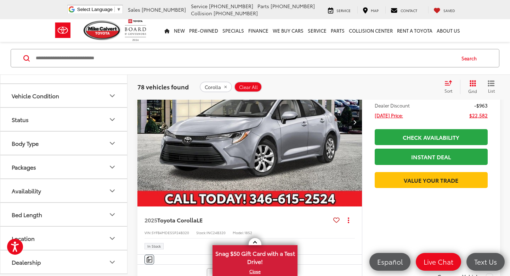
click at [320, 142] on img "2025 Toyota Corolla LE 0" at bounding box center [250, 122] width 226 height 169
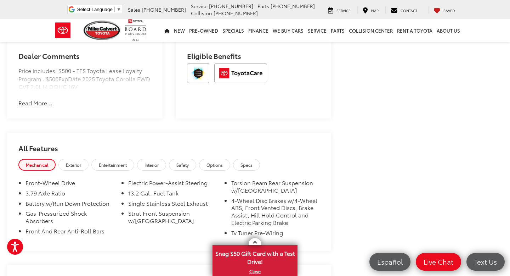
scroll to position [466, 0]
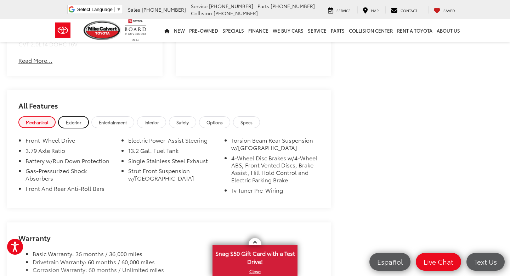
click at [82, 117] on link "Exterior" at bounding box center [73, 122] width 30 height 12
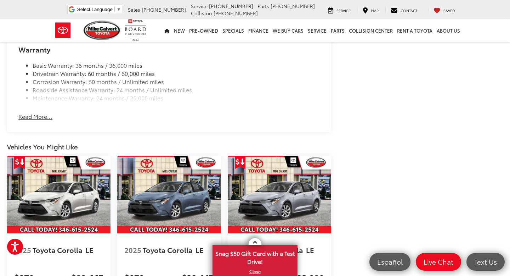
scroll to position [681, 0]
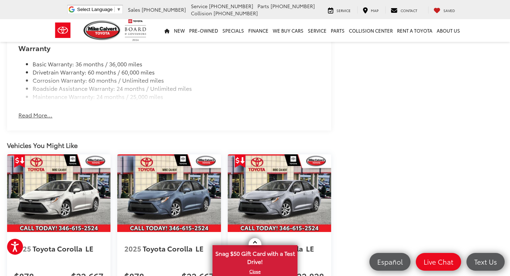
click at [48, 111] on button "Read More..." at bounding box center [35, 115] width 34 height 8
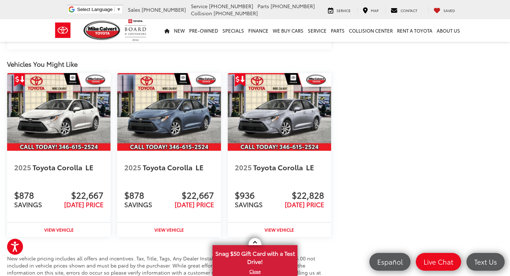
scroll to position [759, 0]
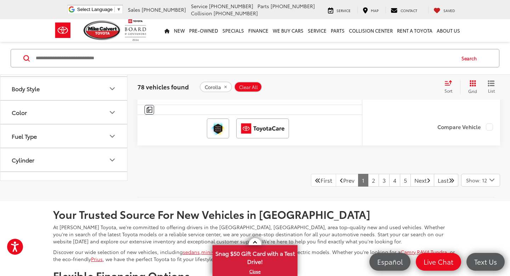
scroll to position [3305, 0]
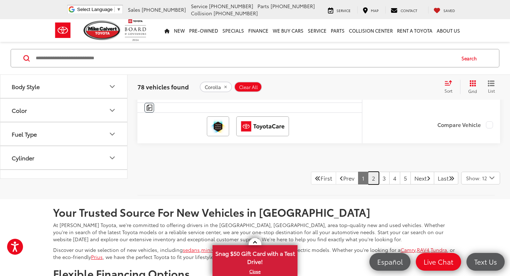
click at [368, 181] on link "2" at bounding box center [373, 178] width 11 height 13
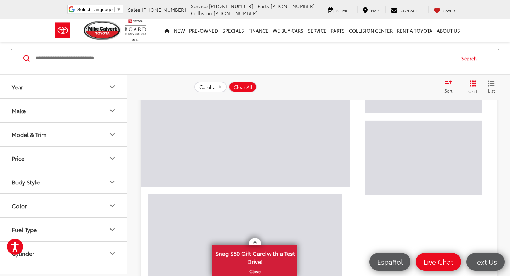
scroll to position [97, 0]
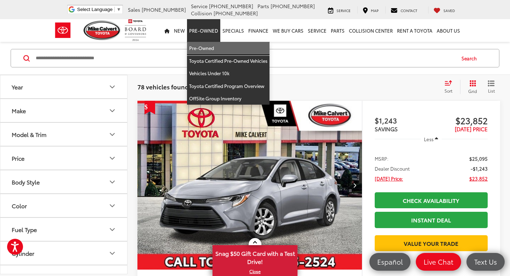
click at [205, 51] on link "Pre-Owned" at bounding box center [228, 48] width 83 height 13
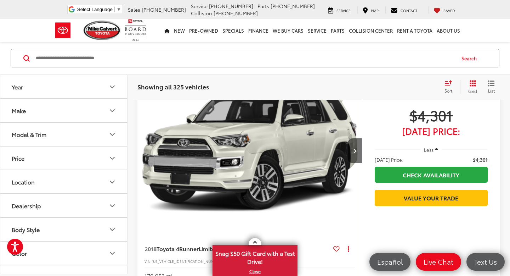
click at [83, 133] on button "Model & Trim" at bounding box center [64, 134] width 128 height 23
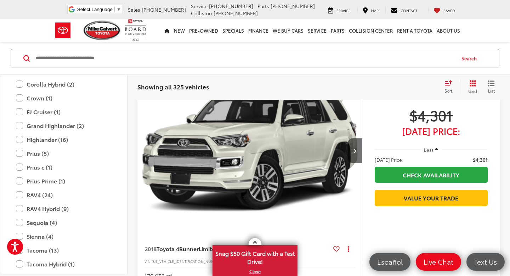
scroll to position [1332, 0]
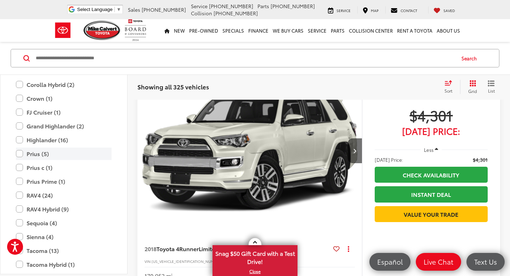
click at [21, 154] on label "Prius (5)" at bounding box center [64, 153] width 96 height 12
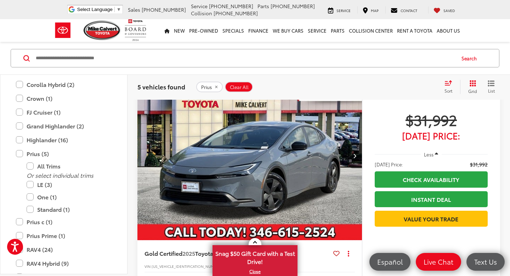
scroll to position [1234, 0]
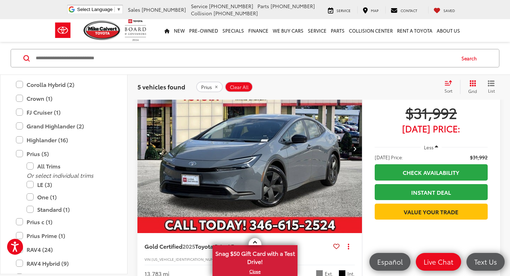
click at [303, 153] on img "2025 Toyota Prius LE 0" at bounding box center [250, 148] width 226 height 169
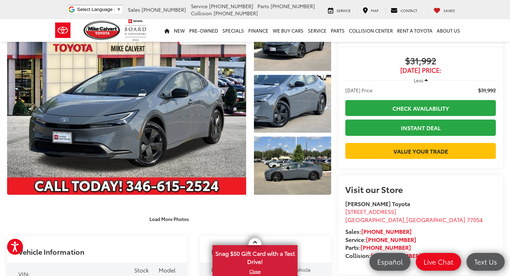
scroll to position [56, 0]
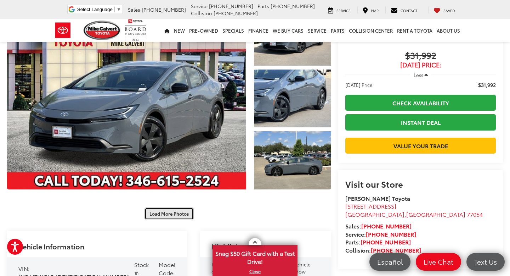
click at [176, 215] on button "Load More Photos" at bounding box center [169, 213] width 49 height 12
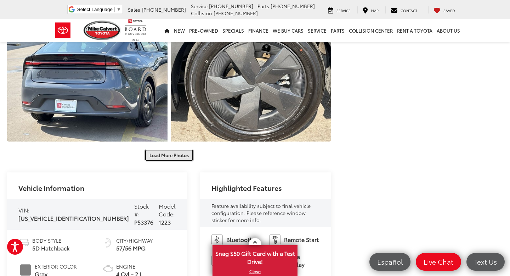
scroll to position [358, 0]
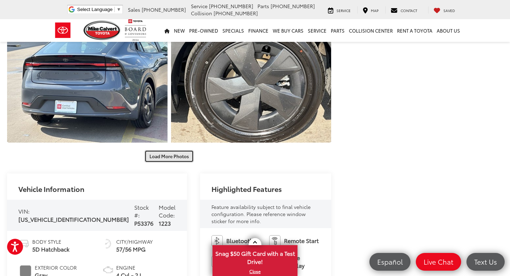
click at [179, 156] on button "Load More Photos" at bounding box center [169, 156] width 49 height 12
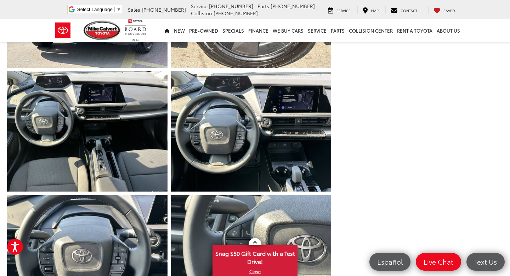
scroll to position [453, 0]
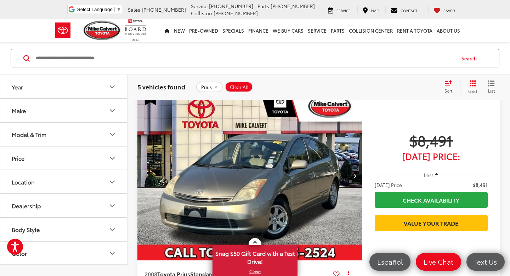
scroll to position [83, 0]
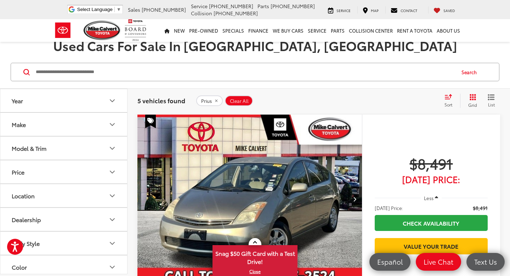
click at [55, 147] on button "Model & Trim" at bounding box center [64, 147] width 128 height 23
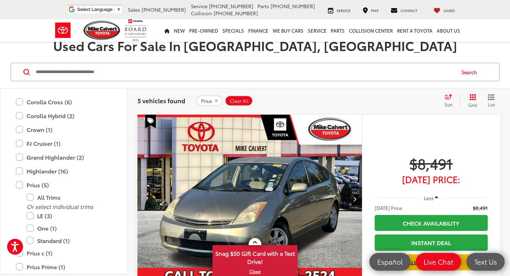
scroll to position [1314, 0]
click at [22, 185] on label "Prius (5)" at bounding box center [64, 185] width 96 height 12
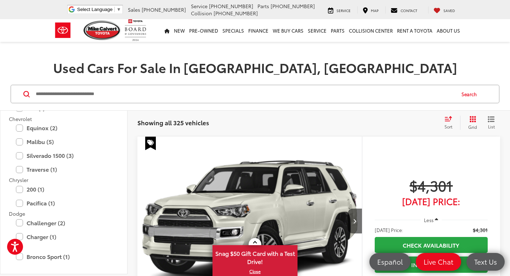
scroll to position [231, 0]
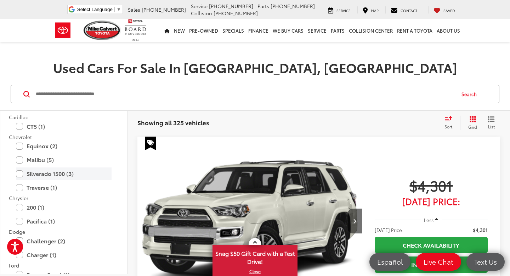
click at [20, 175] on label "Silverado 1500 (3)" at bounding box center [64, 173] width 96 height 12
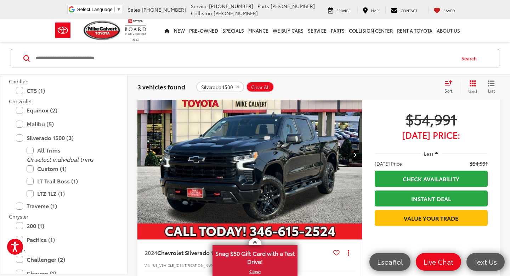
scroll to position [679, 0]
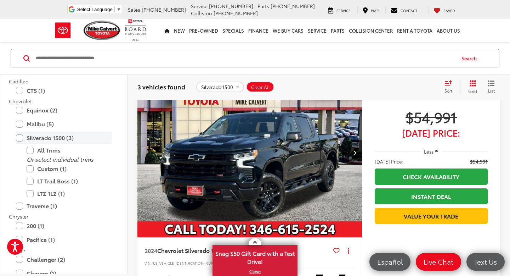
click at [18, 137] on label "Silverado 1500 (3)" at bounding box center [64, 137] width 96 height 12
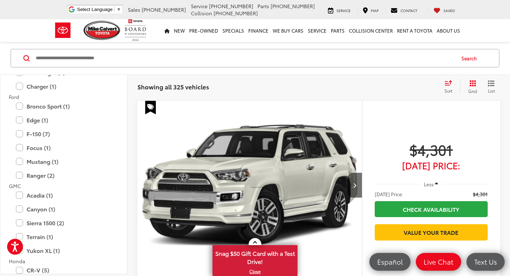
scroll to position [365, 0]
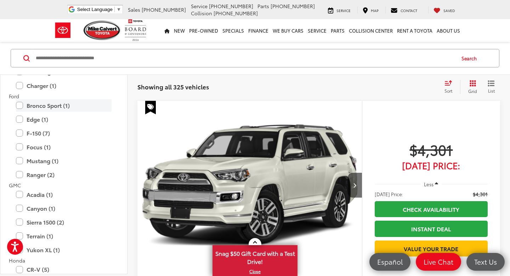
click at [21, 105] on label "Bronco Sport (1)" at bounding box center [64, 105] width 96 height 12
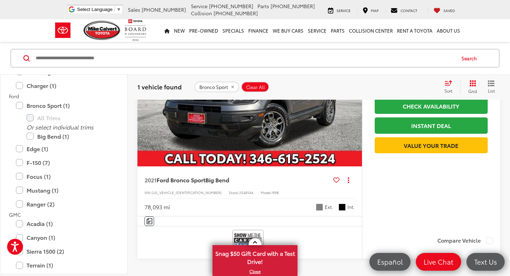
scroll to position [147, 0]
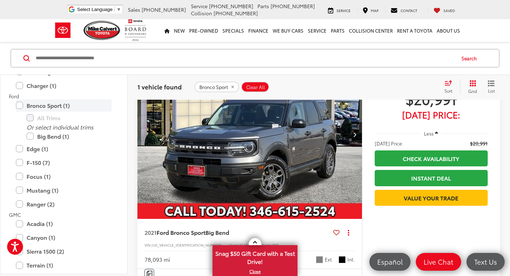
click at [19, 104] on label "Bronco Sport (1)" at bounding box center [64, 105] width 96 height 12
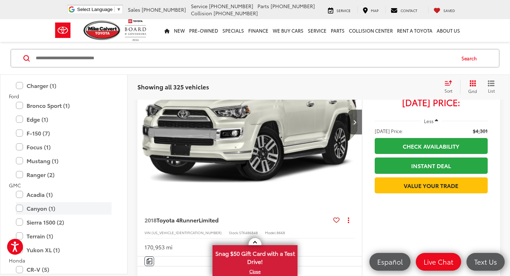
scroll to position [414, 0]
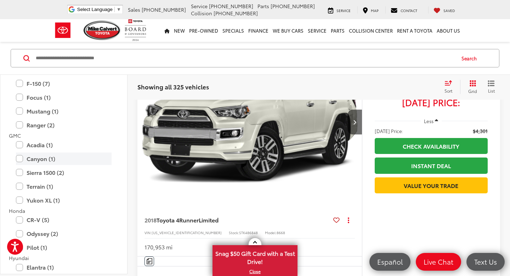
click at [19, 158] on label "Canyon (1)" at bounding box center [64, 158] width 96 height 12
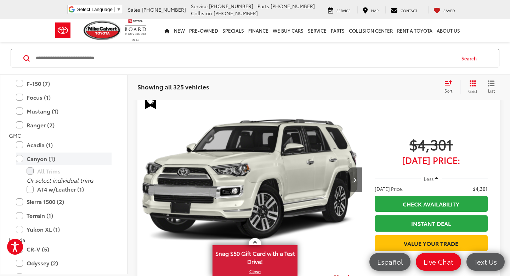
scroll to position [97, 0]
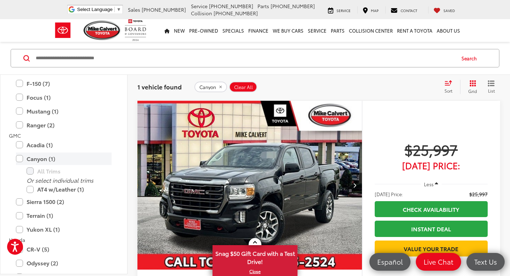
click at [19, 158] on label "Canyon (1)" at bounding box center [64, 158] width 96 height 12
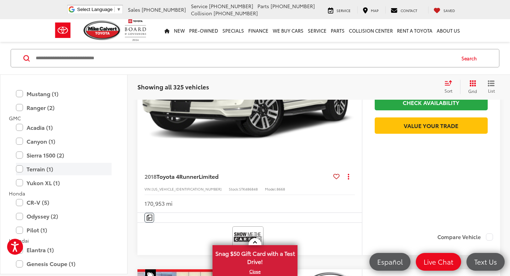
scroll to position [456, 0]
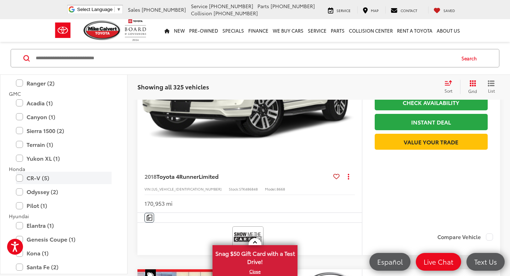
click at [20, 178] on label "CR-V (5)" at bounding box center [64, 178] width 96 height 12
